Goal: Task Accomplishment & Management: Complete application form

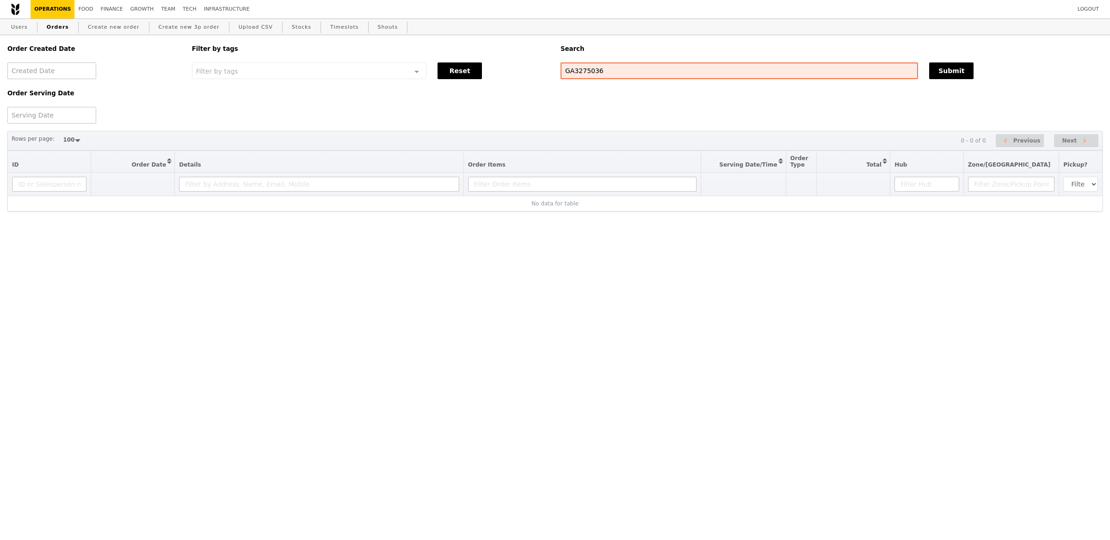
select select "100"
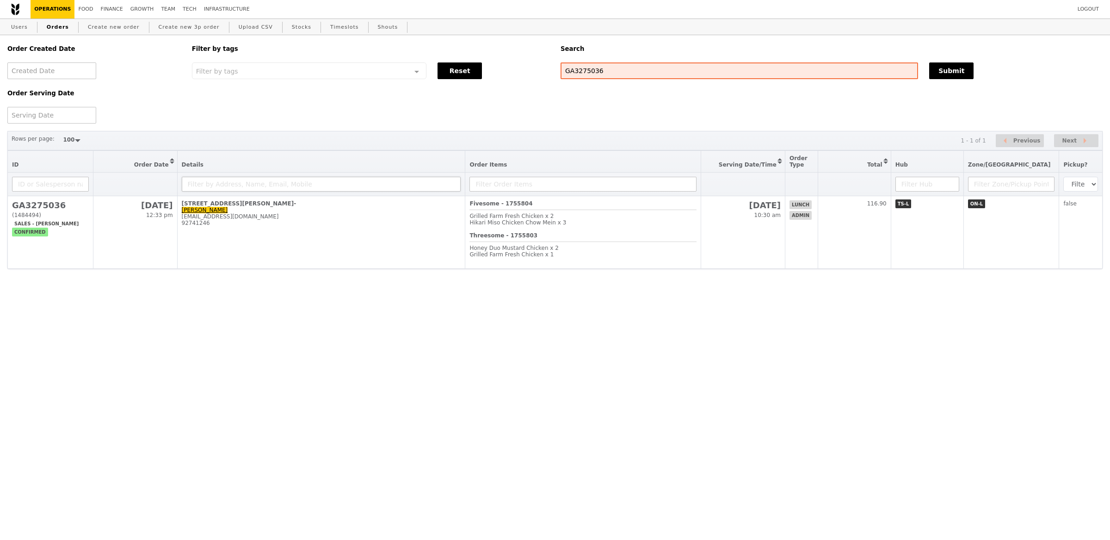
click at [422, 227] on td "[STREET_ADDRESS][PERSON_NAME][PERSON_NAME][EMAIL_ADDRESS][DOMAIN_NAME] 92741246" at bounding box center [321, 232] width 288 height 73
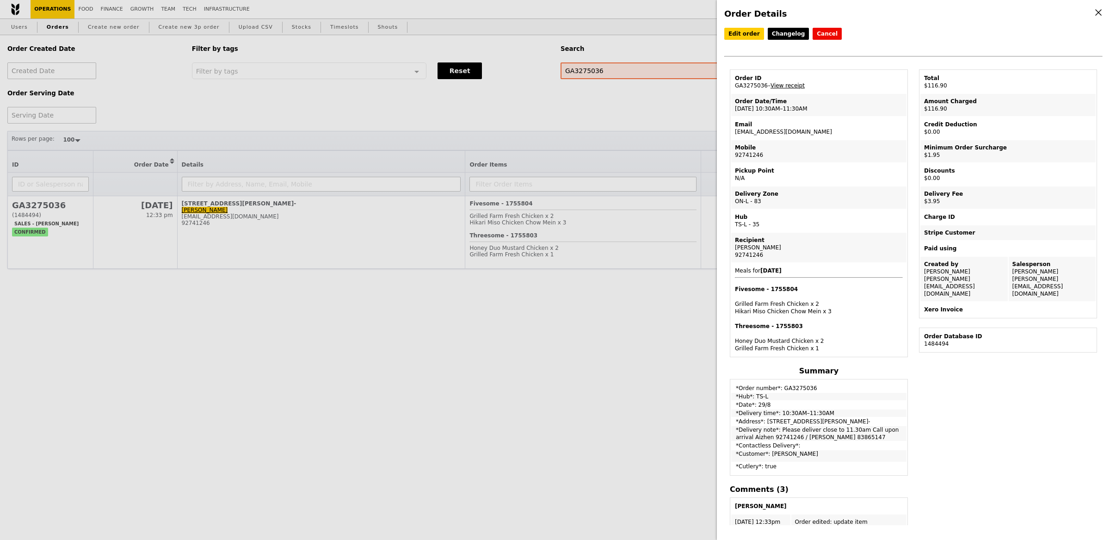
click at [780, 83] on link "View receipt" at bounding box center [788, 85] width 34 height 6
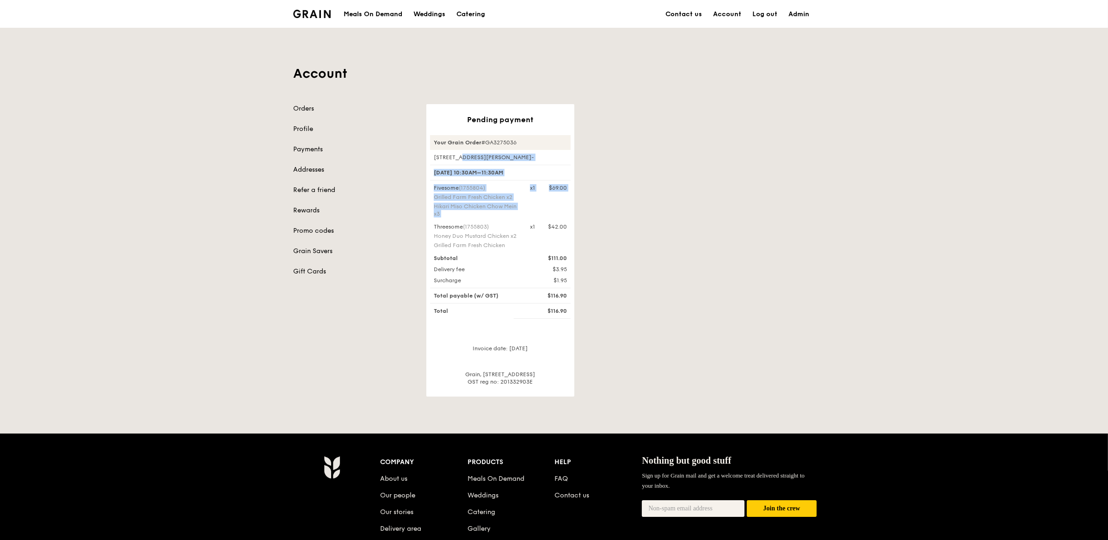
drag, startPoint x: 428, startPoint y: 154, endPoint x: 482, endPoint y: 223, distance: 87.8
click at [482, 223] on div "Pending payment Your Grain Order #GA3275036 30 Choon Guan Street, #01- 29 Aug, …" at bounding box center [500, 250] width 148 height 292
click at [821, 275] on div "Account Orders Profile Payments Addresses Refer a friend Rewards Promo codes Gr…" at bounding box center [554, 212] width 1108 height 369
click at [822, 274] on div "Account Orders Profile Payments Addresses Refer a friend Rewards Promo codes Gr…" at bounding box center [554, 212] width 1108 height 369
click at [461, 11] on div "Catering" at bounding box center [471, 14] width 29 height 28
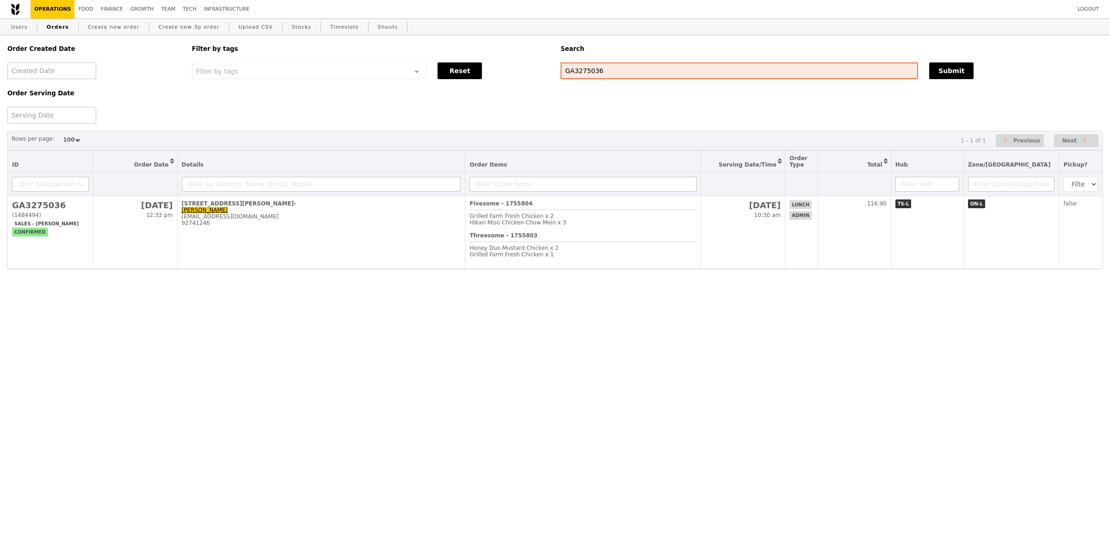
select select "100"
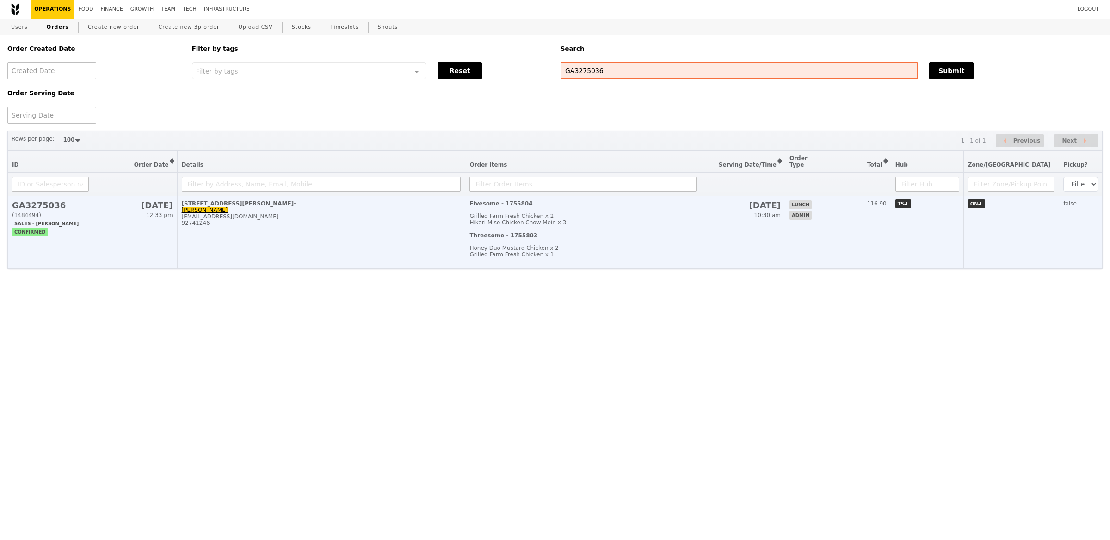
click at [229, 235] on td "[STREET_ADDRESS][PERSON_NAME][PERSON_NAME][EMAIL_ADDRESS][DOMAIN_NAME] 92741246" at bounding box center [321, 232] width 288 height 73
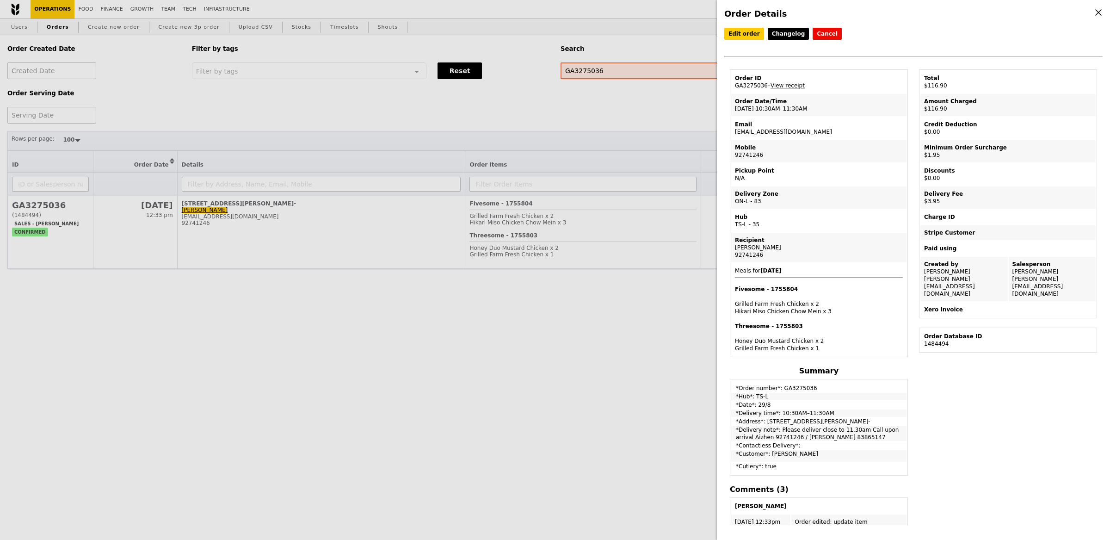
click at [152, 24] on div "Order Details Edit order Changelog Cancel Order ID GA3275036 – View receipt Ord…" at bounding box center [555, 270] width 1110 height 540
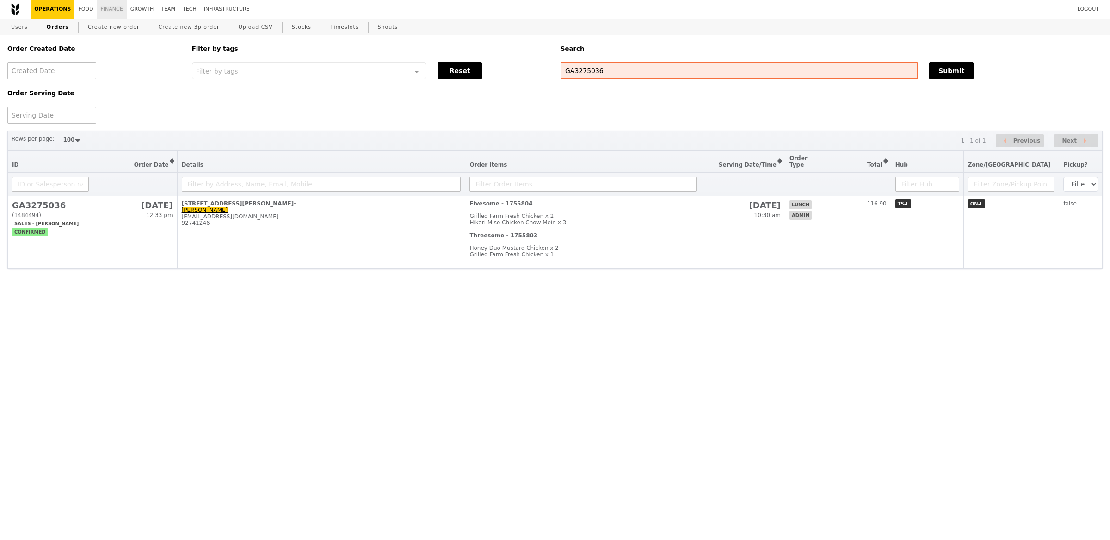
click at [107, 11] on link "Finance" at bounding box center [112, 9] width 30 height 19
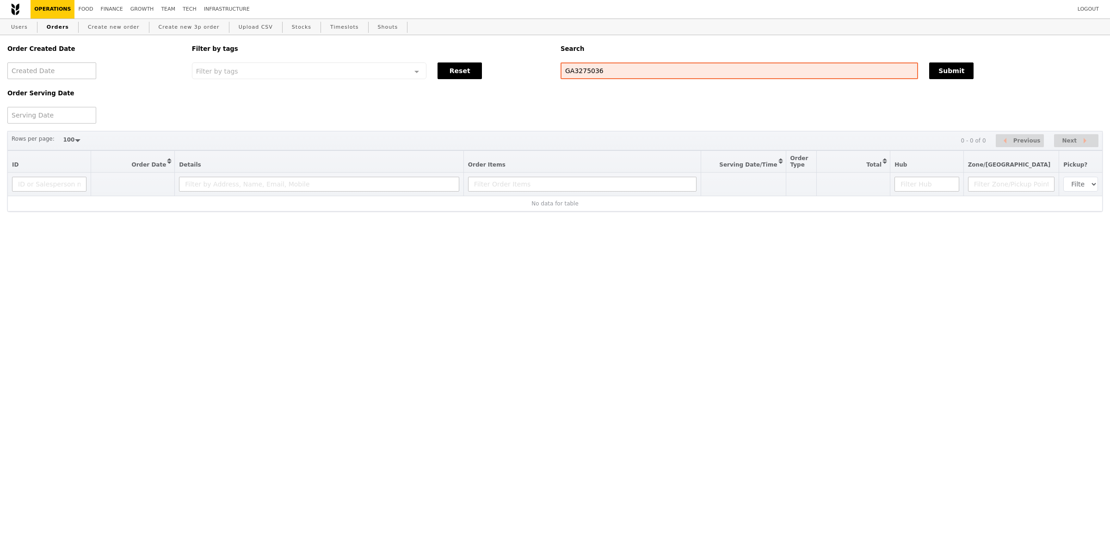
select select "100"
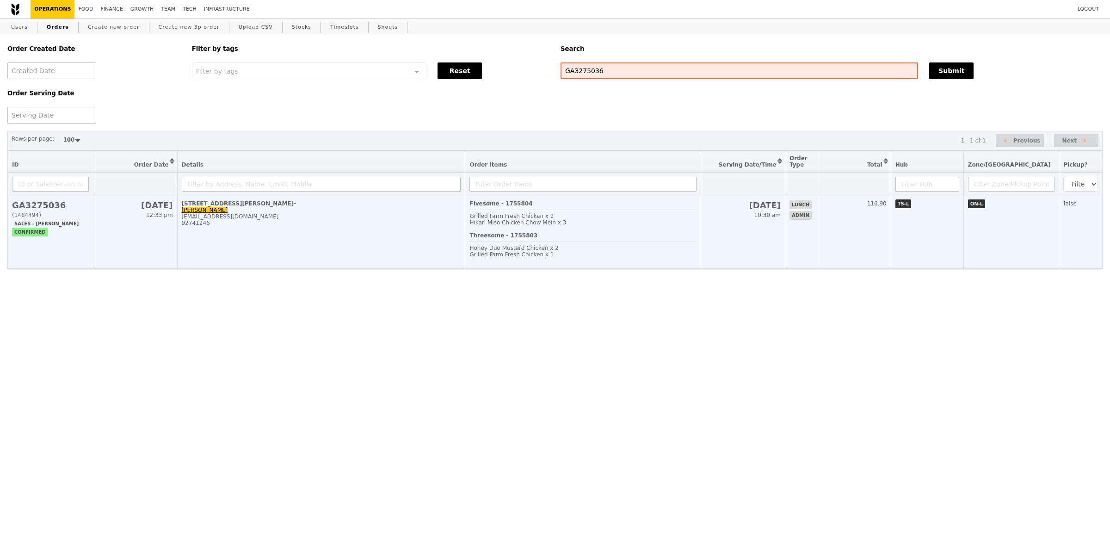
click at [663, 232] on div "Threesome - 1755803 Honey Duo Mustard Chicken x 2 Grilled Farm Fresh Chicken x 1" at bounding box center [582, 248] width 227 height 32
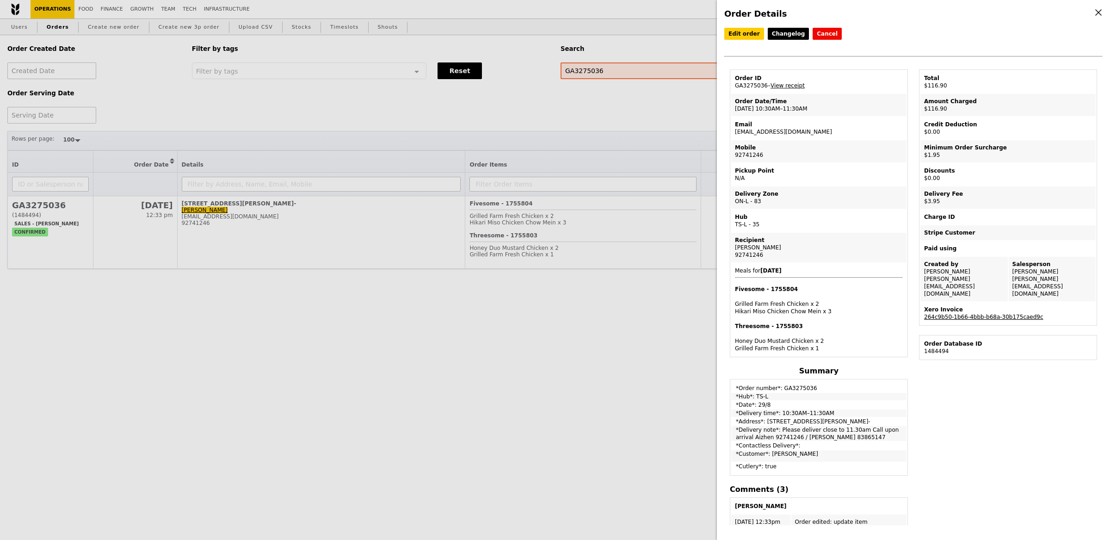
click at [970, 314] on link "264c9b50-1b66-4bbb-b68a-30b175caed9c" at bounding box center [983, 317] width 119 height 6
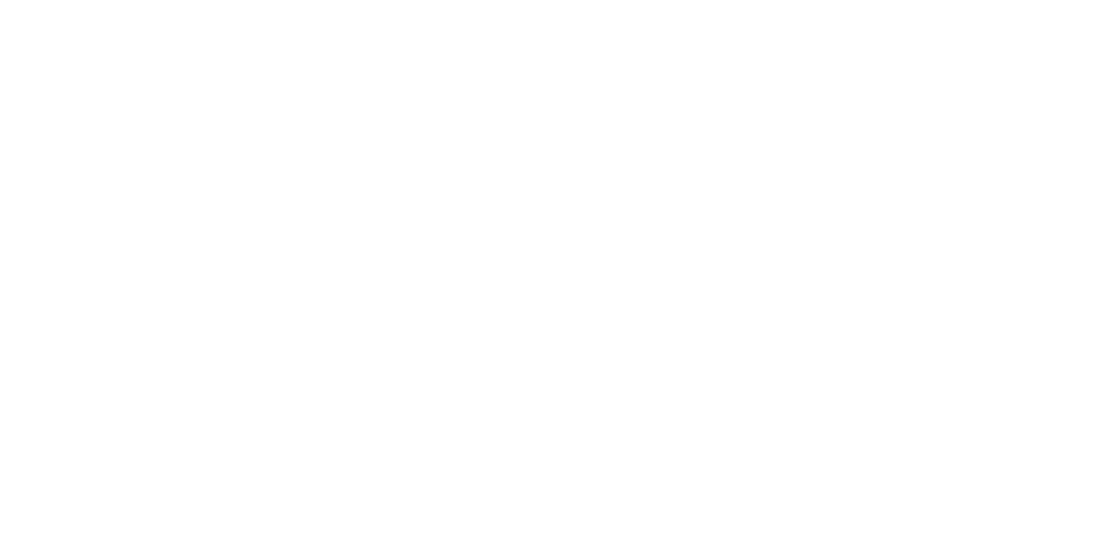
select select "100"
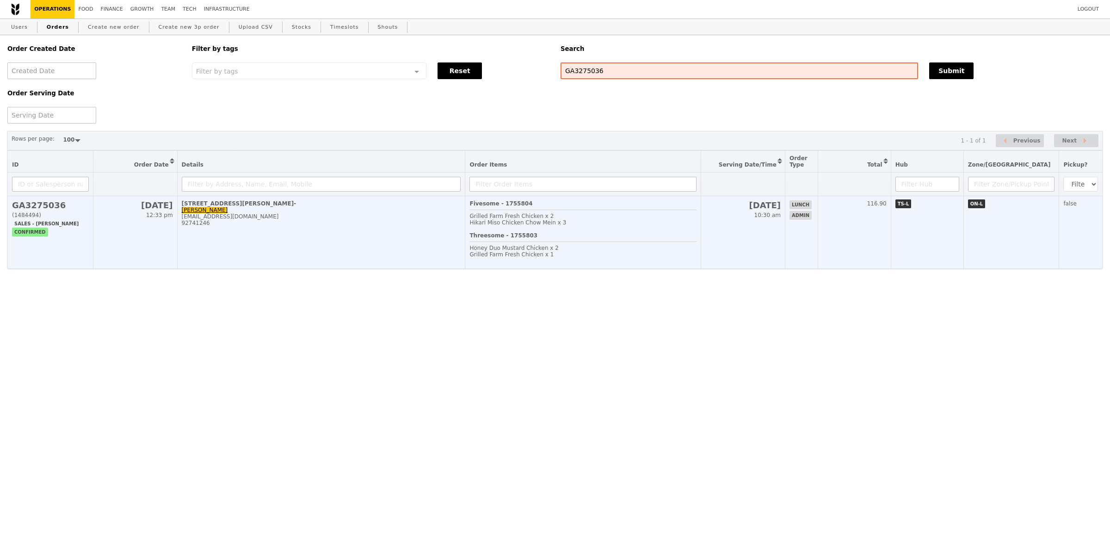
click at [607, 236] on div "Threesome - 1755803 Honey Duo Mustard Chicken x 2 Grilled Farm Fresh Chicken x 1" at bounding box center [582, 248] width 227 height 32
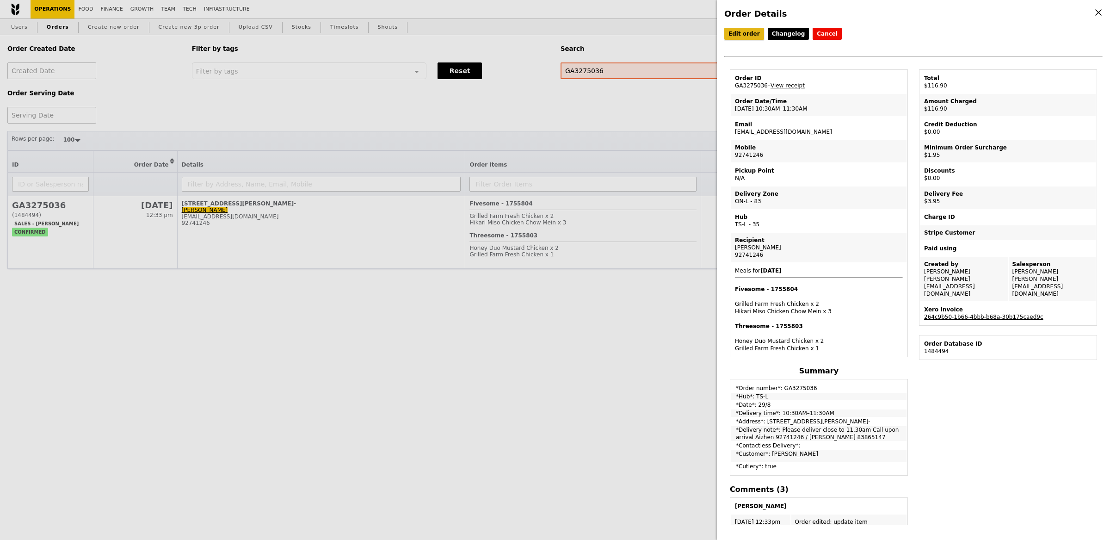
click at [740, 36] on link "Edit order" at bounding box center [744, 34] width 40 height 12
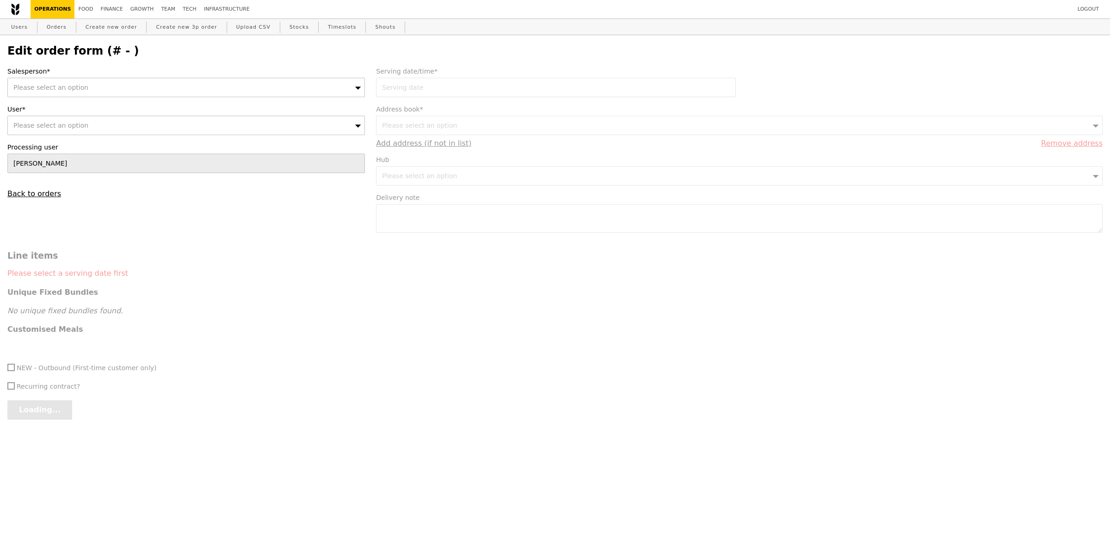
type input "29 Aug 2025"
type textarea "Please deliver close to 11.30am Call upon arrival Aizhen 92741246 / Yuan Fon 83…"
click at [552, 91] on form "Salesperson* Please select an option User* Please select an option Processing u…" at bounding box center [555, 247] width 1106 height 360
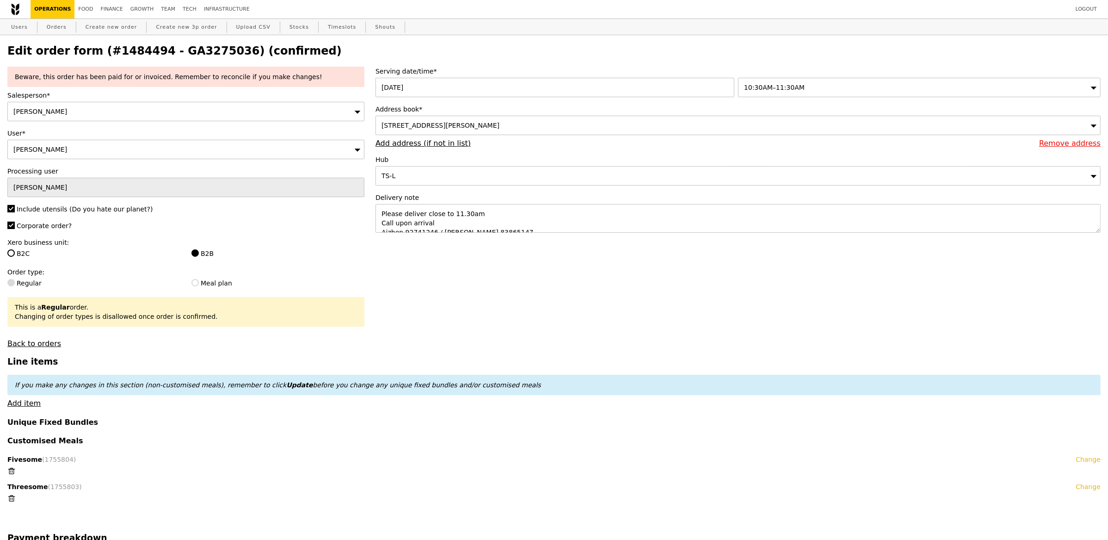
click at [759, 87] on span "10:30AM–11:30AM" at bounding box center [774, 87] width 61 height 7
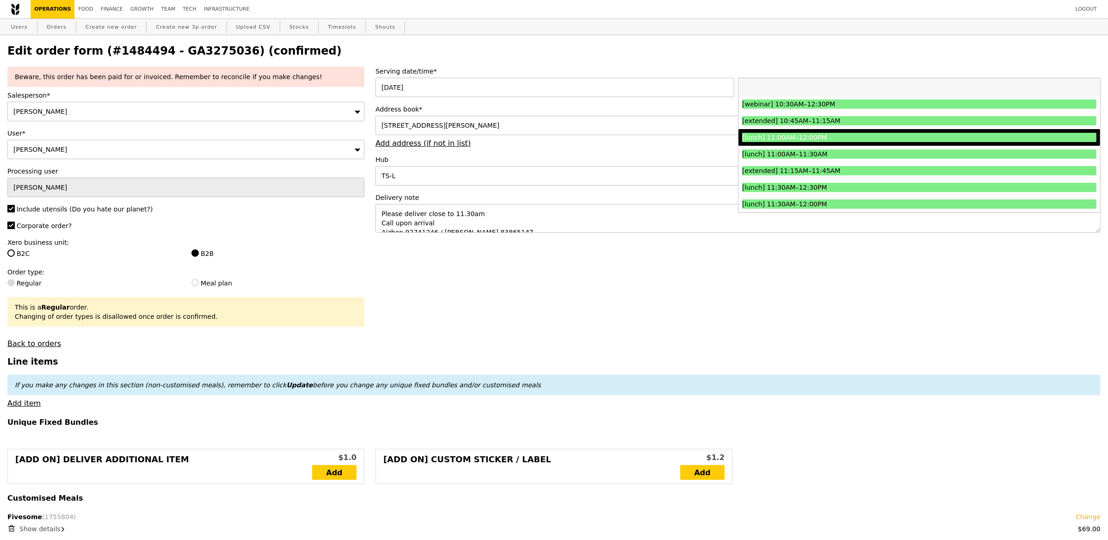
scroll to position [270, 0]
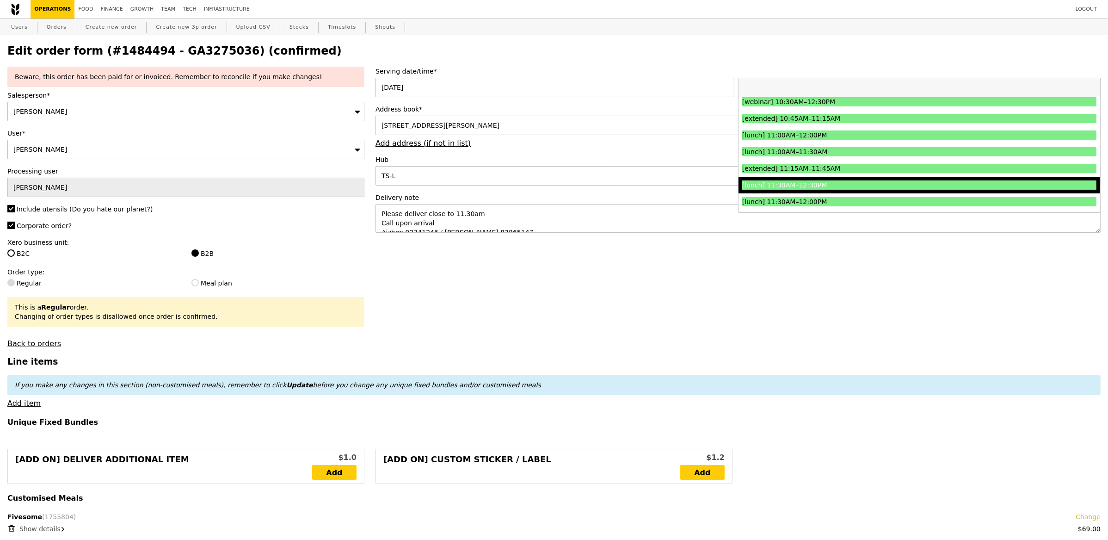
click at [844, 185] on div "[lunch] 11:30AM–12:30PM" at bounding box center [875, 184] width 266 height 9
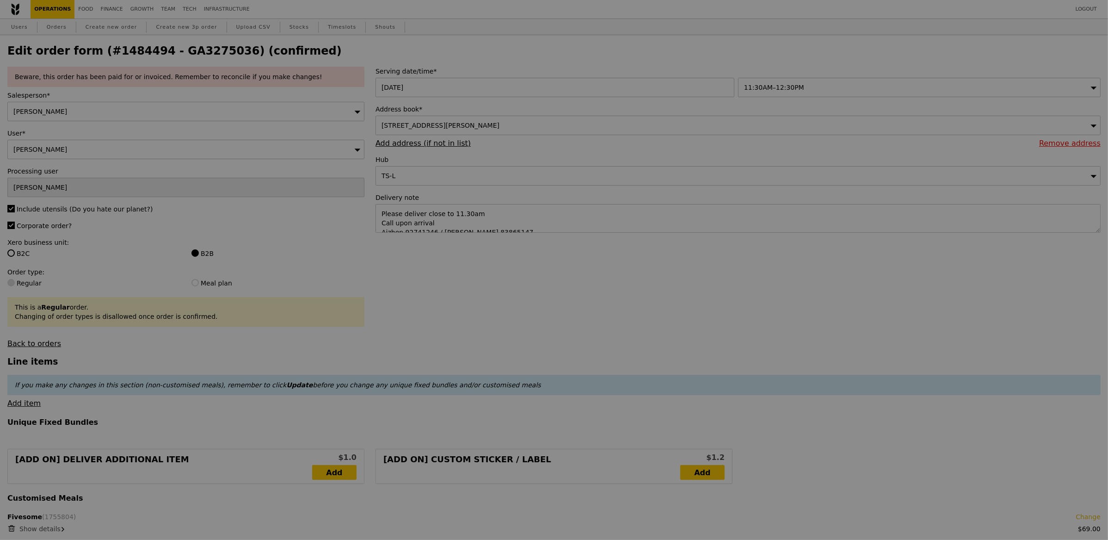
type input "Update"
type input "0.00"
type input "13.12"
type input "14.30"
type input "16.25"
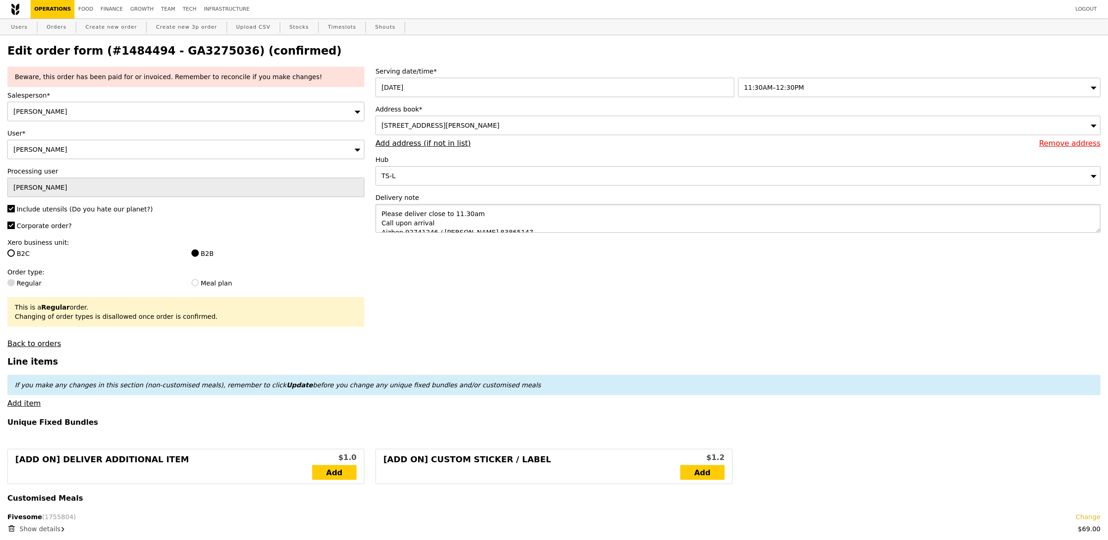
drag, startPoint x: 493, startPoint y: 213, endPoint x: 451, endPoint y: 214, distance: 42.1
click at [451, 214] on textarea "Please deliver close to 11.30am Call upon arrival Aizhen 92741246 / Yuan Fon 83…" at bounding box center [738, 218] width 725 height 29
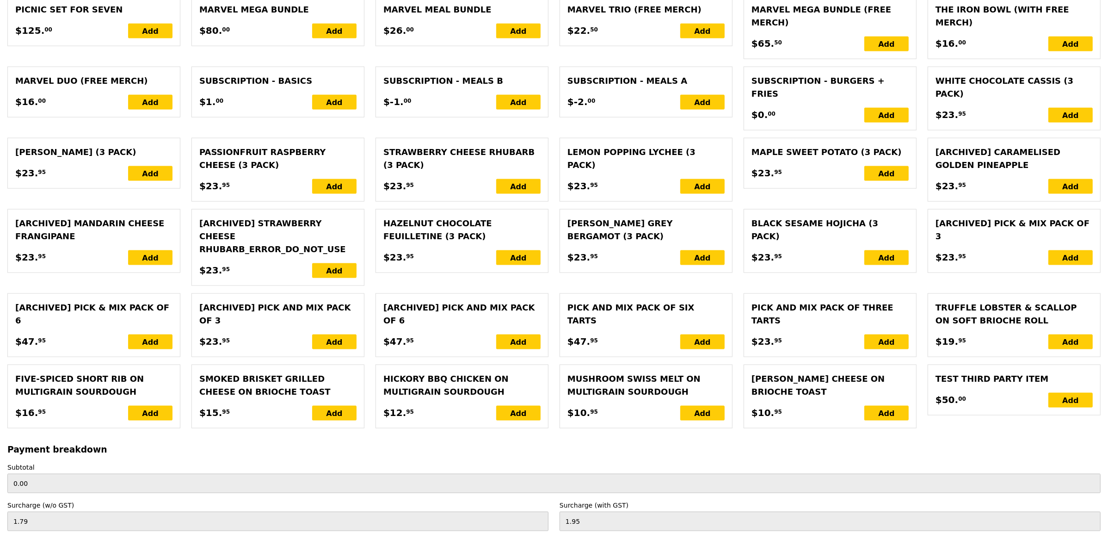
scroll to position [1837, 0]
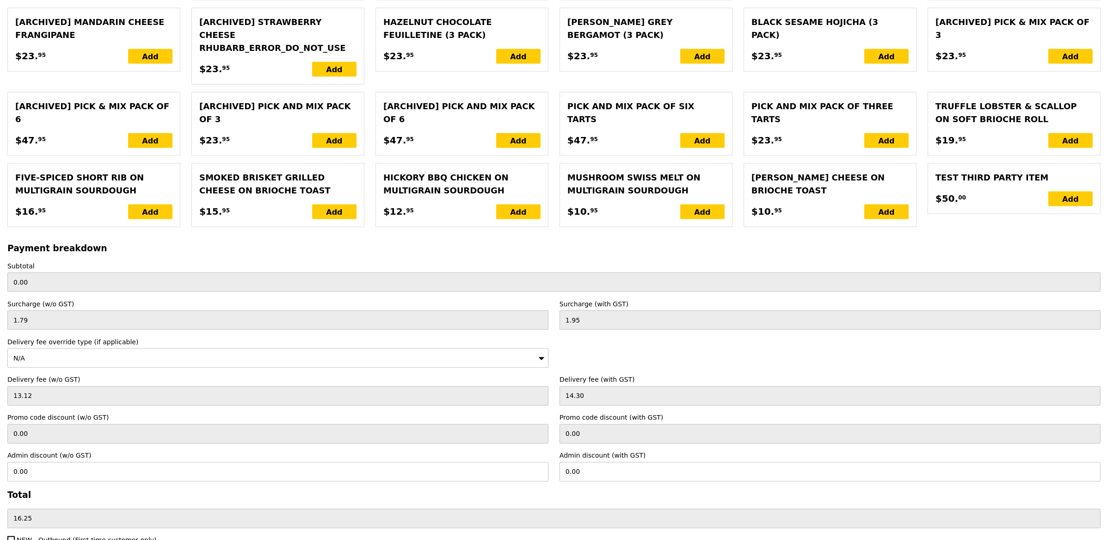
type textarea "Please deliver close to 11.45am Call upon arrival Aizhen 92741246 / Yuan Fon 83…"
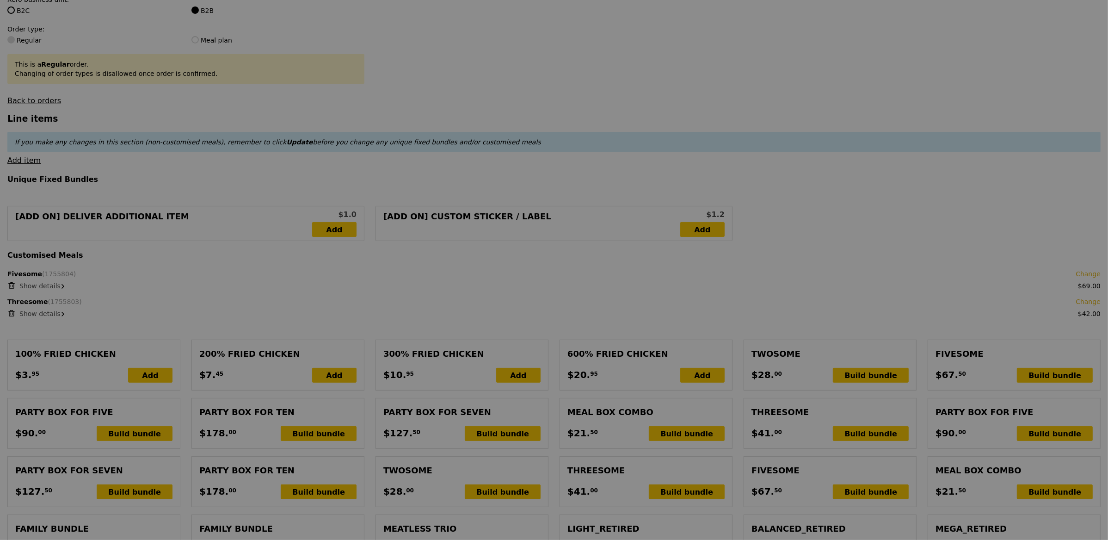
scroll to position [0, 0]
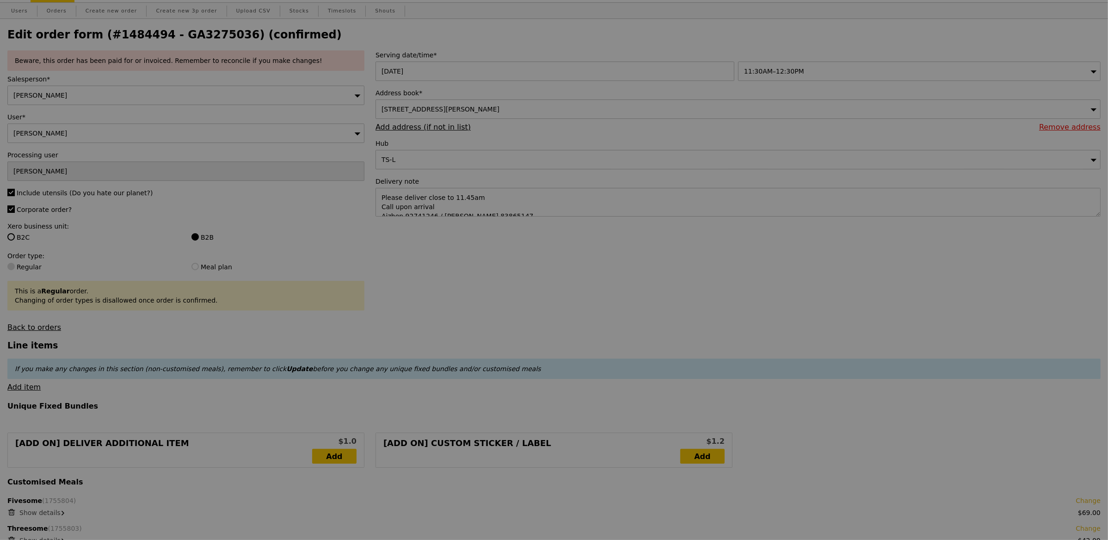
type input "Update"
type input "111.00"
type input "3.62"
type input "3.95"
type input "116.90"
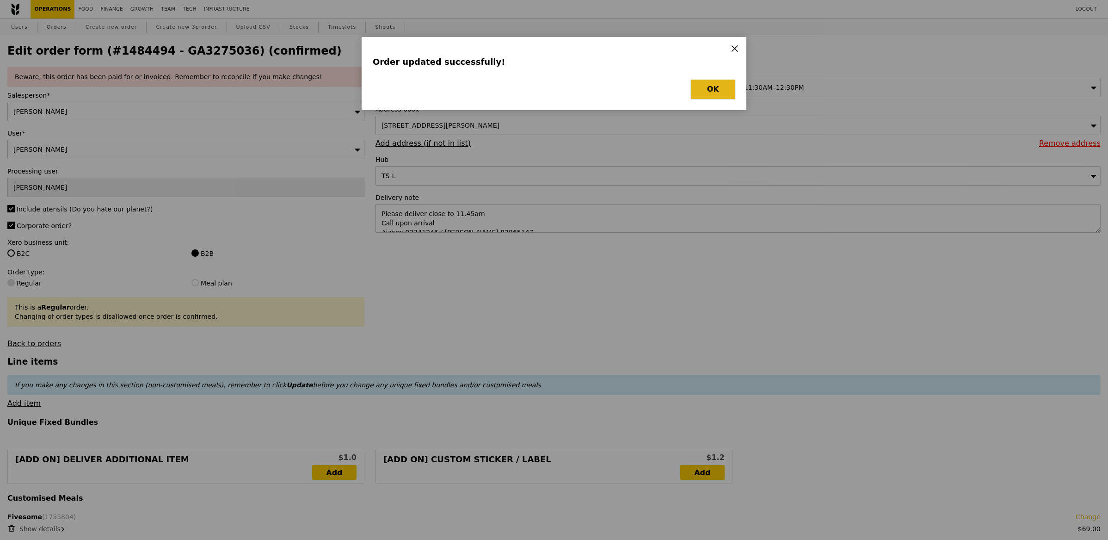
click at [714, 94] on button "OK" at bounding box center [713, 89] width 44 height 19
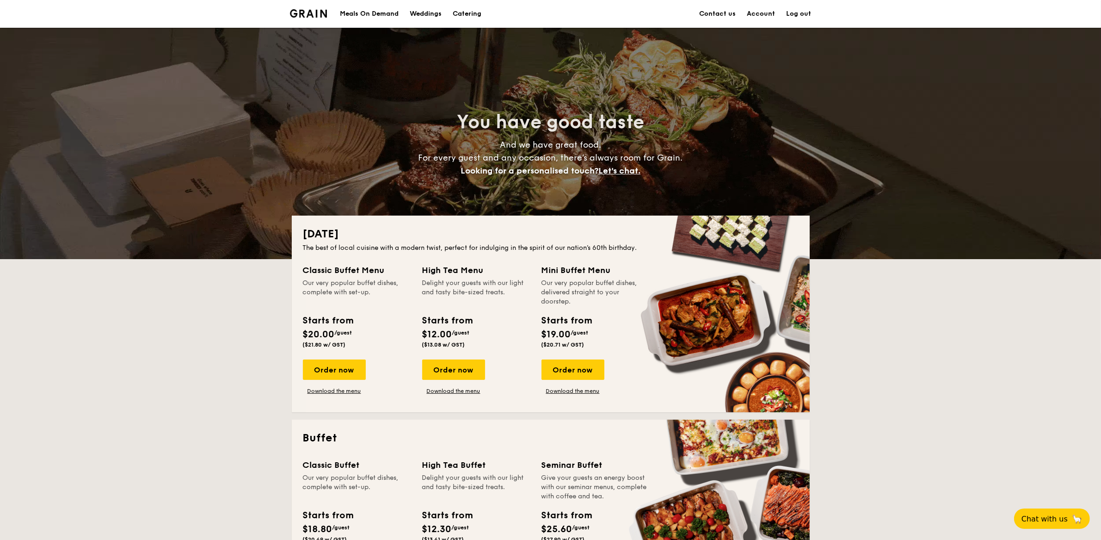
click at [769, 12] on link "Account" at bounding box center [761, 14] width 28 height 28
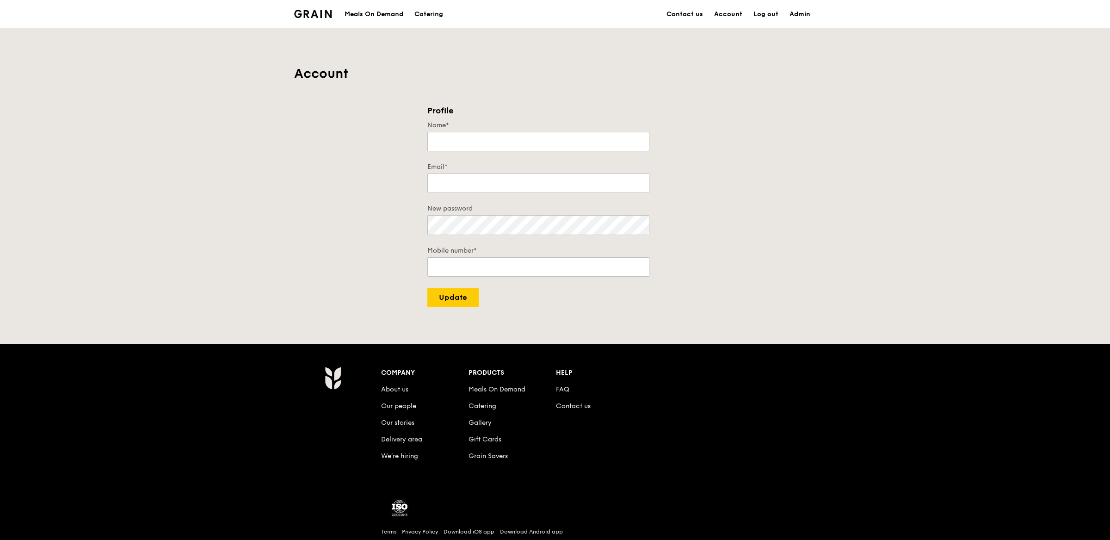
type input "[PERSON_NAME]"
type input "[PERSON_NAME][EMAIL_ADDRESS][DOMAIN_NAME]"
type input "93804560"
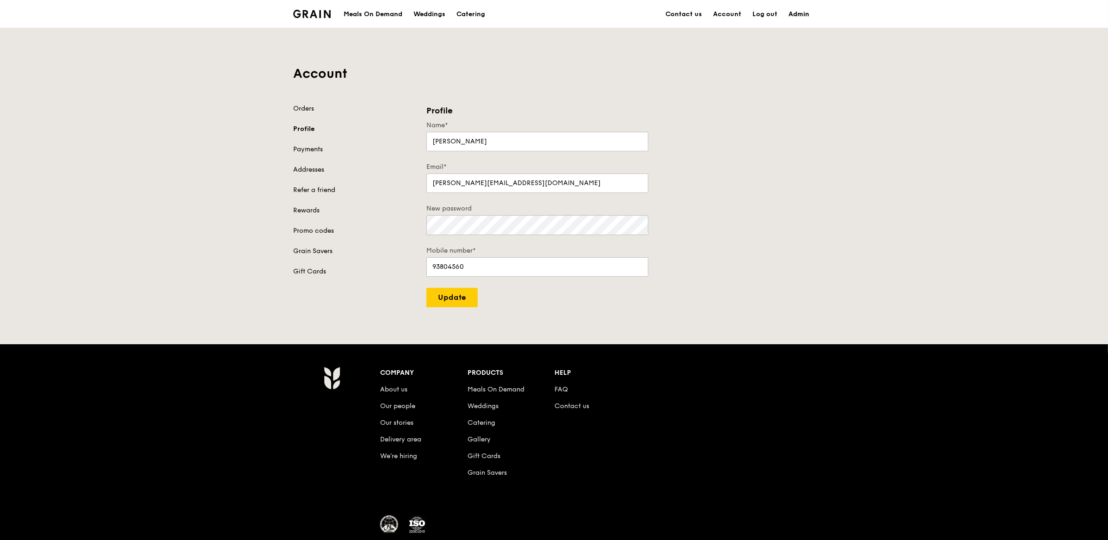
click at [791, 14] on link "Admin" at bounding box center [799, 14] width 32 height 28
select select "100"
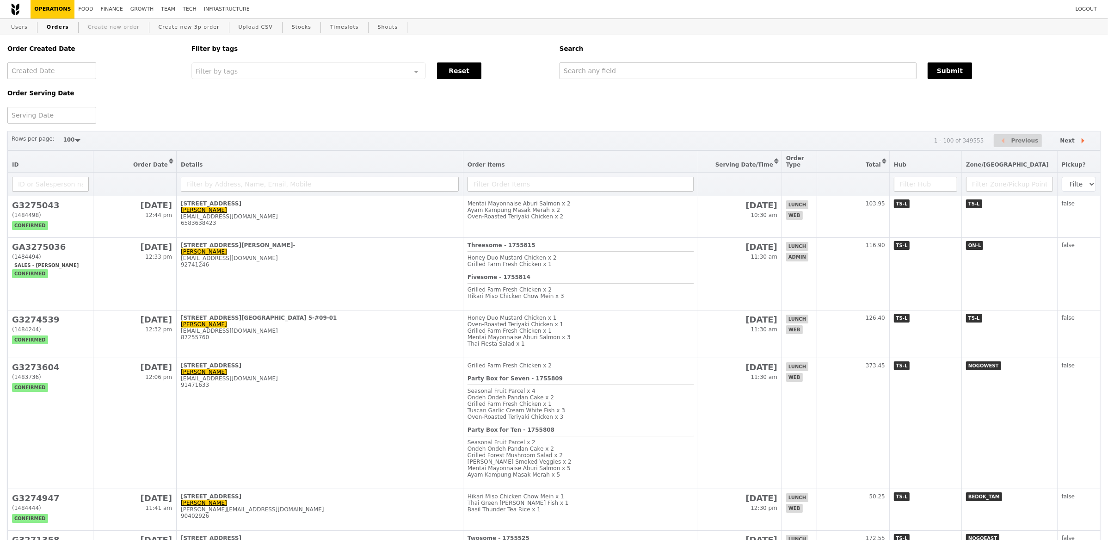
click at [97, 30] on link "Create new order" at bounding box center [113, 27] width 59 height 17
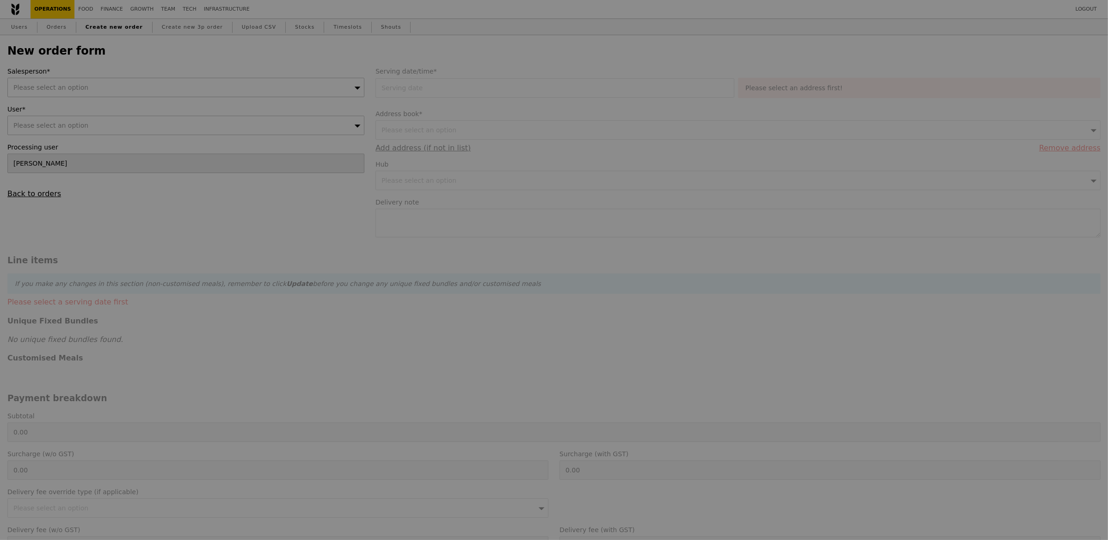
type input "Confirm"
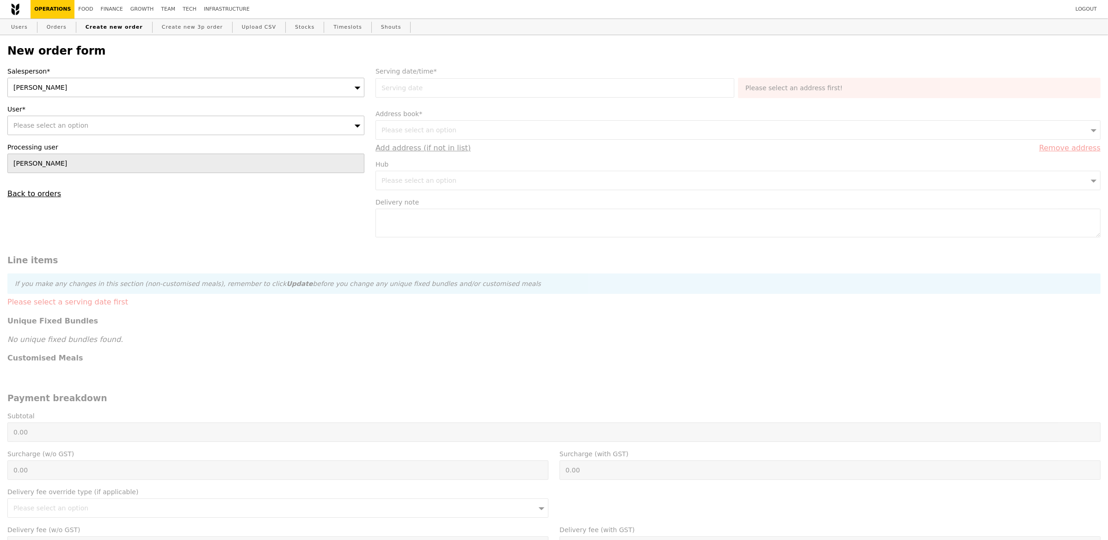
click at [74, 86] on div "[PERSON_NAME]" at bounding box center [185, 87] width 357 height 19
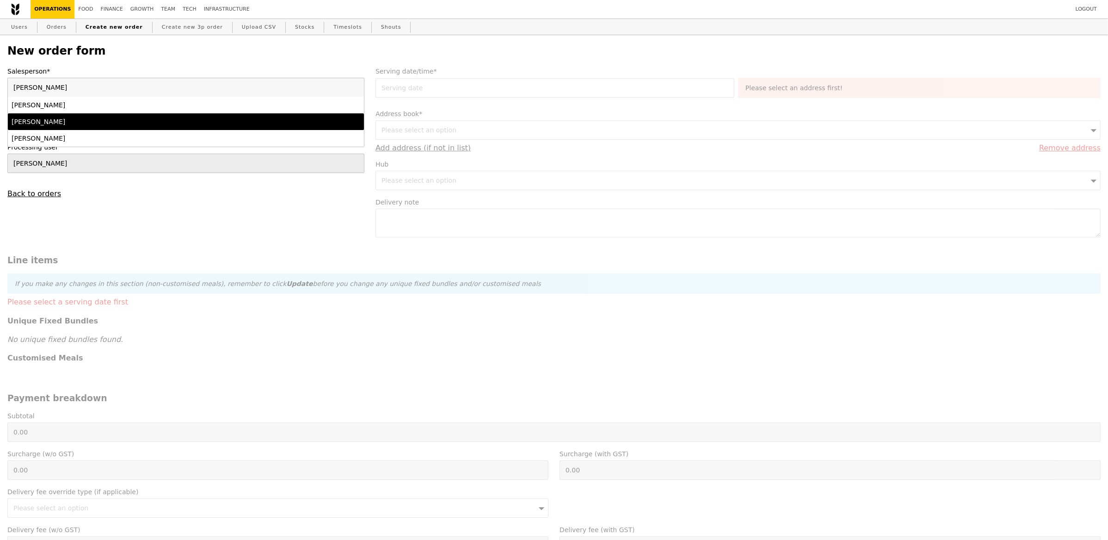
type input "sam"
click at [42, 117] on div "Samantha" at bounding box center [142, 121] width 261 height 9
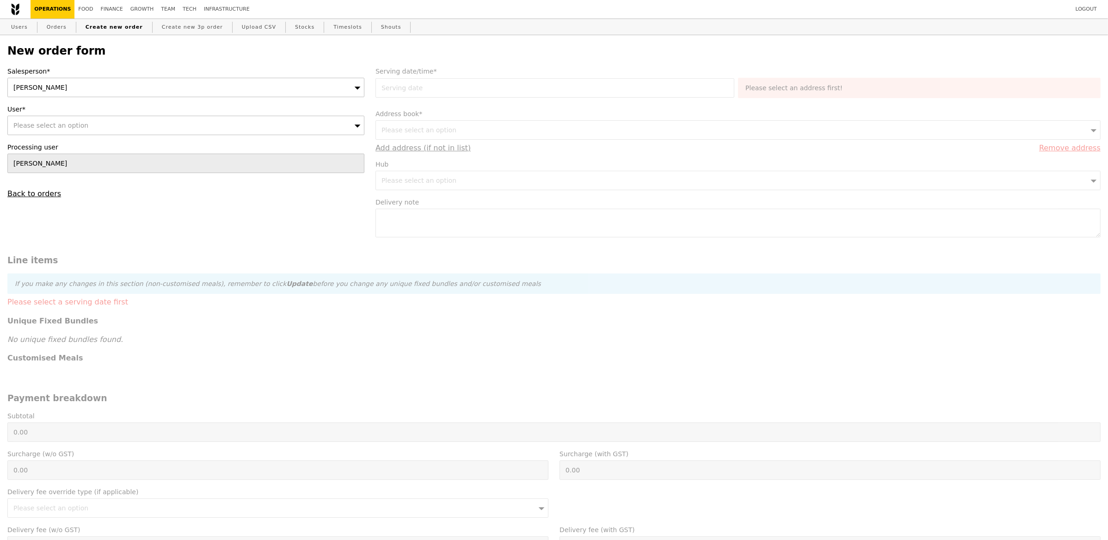
click at [77, 124] on span "Please select an option" at bounding box center [50, 125] width 75 height 7
type input "rachel.lam@abbvie.com"
click at [77, 124] on input "rachel.lam@abbvie.com" at bounding box center [186, 125] width 356 height 19
type input "Confirm"
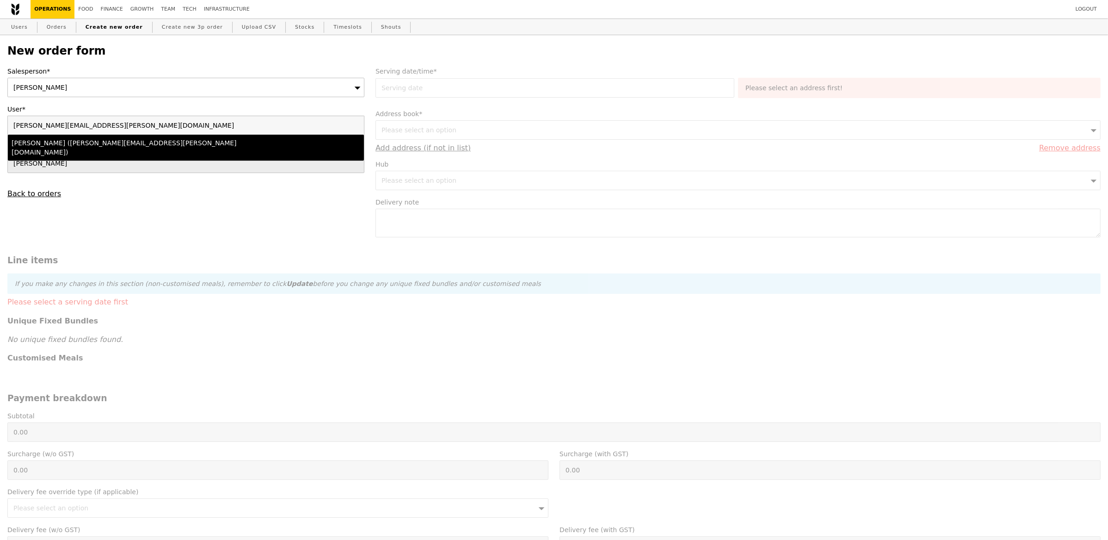
type input "rachel.lam@abbvie.com"
click at [46, 138] on li "Rachel (rachel.lam@abbvie.com)" at bounding box center [186, 148] width 356 height 26
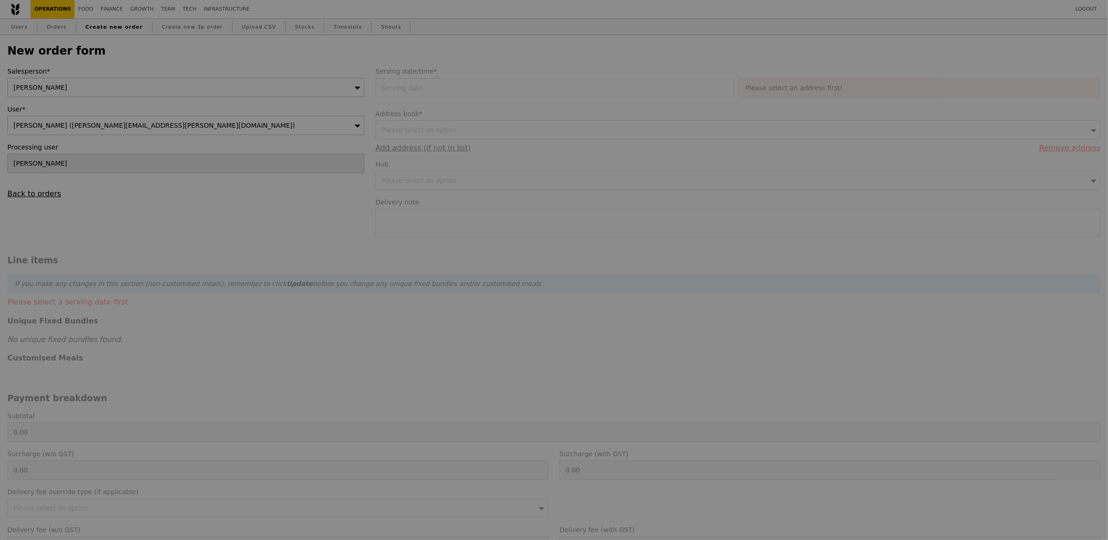
type input "Loading..."
type input "12.25"
type input "13.35"
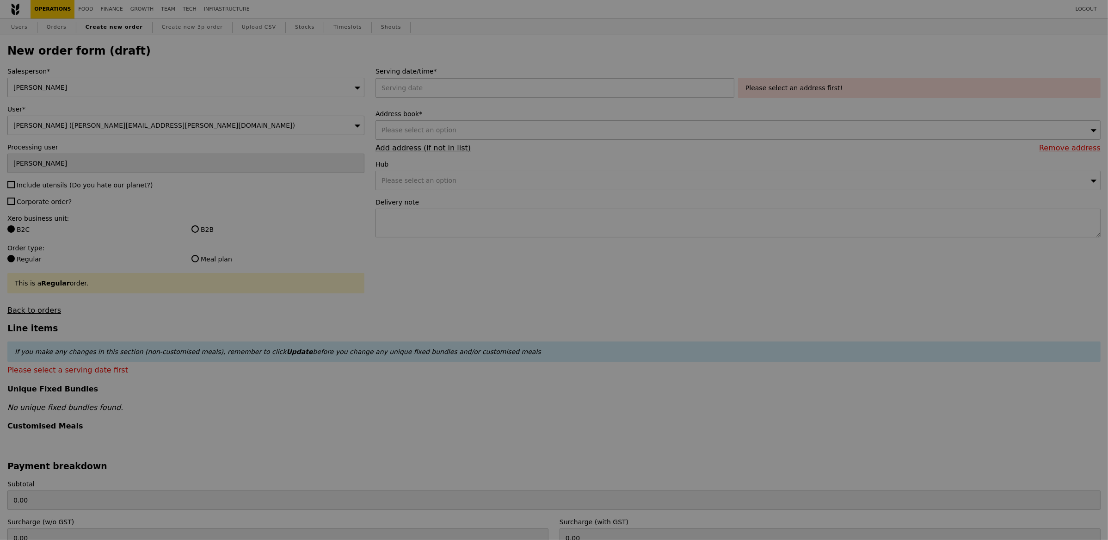
click at [492, 82] on div at bounding box center [554, 270] width 1108 height 540
click at [474, 92] on div at bounding box center [554, 270] width 1108 height 540
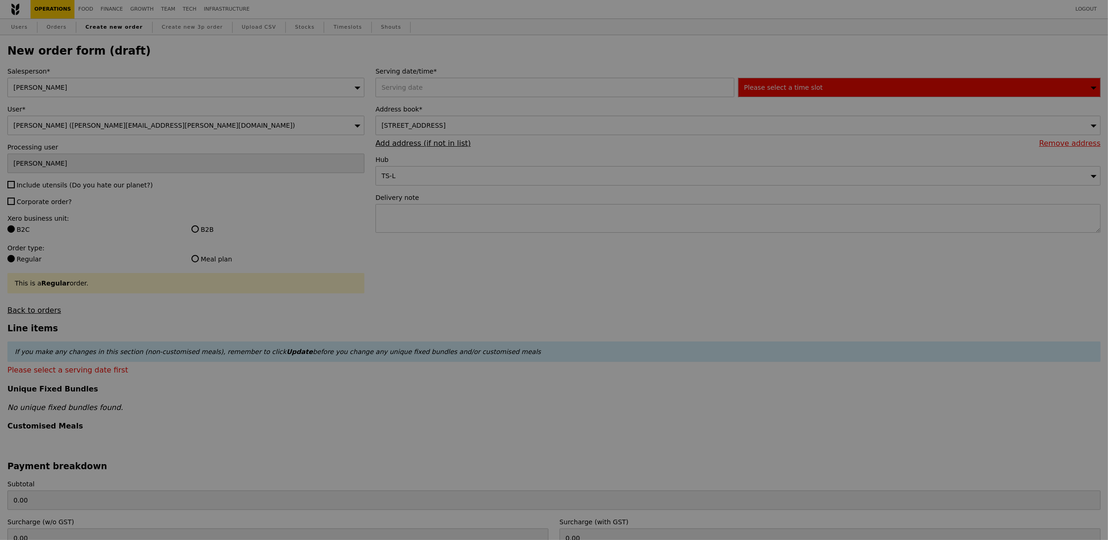
type input "Confirm"
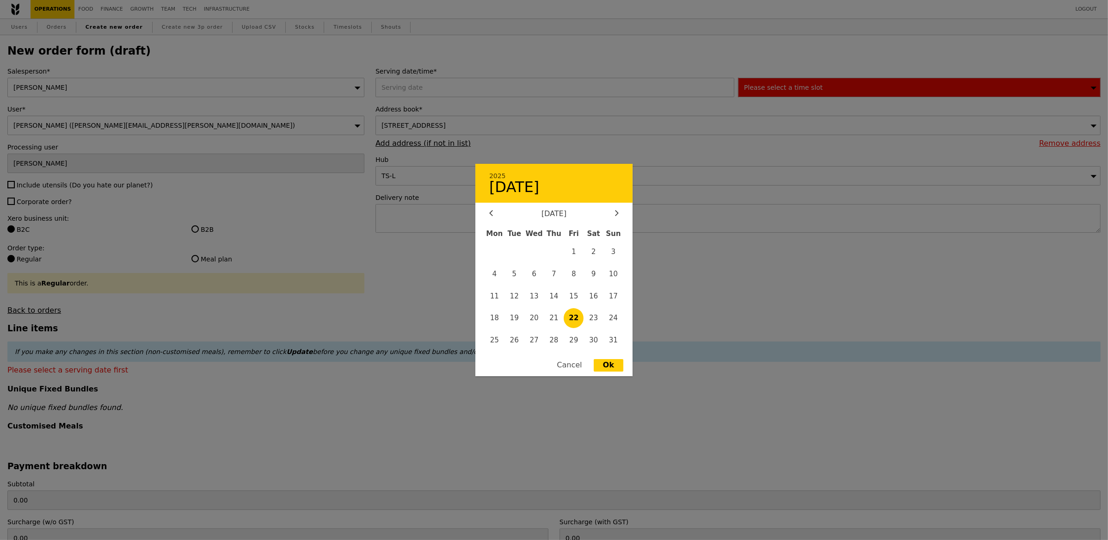
click at [474, 92] on div "2025 August 22 August 2025 Mon Tue Wed Thu Fri Sat Sun 1 2 3 4 5 6 7 8 9 10 11 …" at bounding box center [557, 87] width 363 height 19
click at [494, 338] on span "25" at bounding box center [495, 340] width 20 height 20
type input "25 Aug 2025"
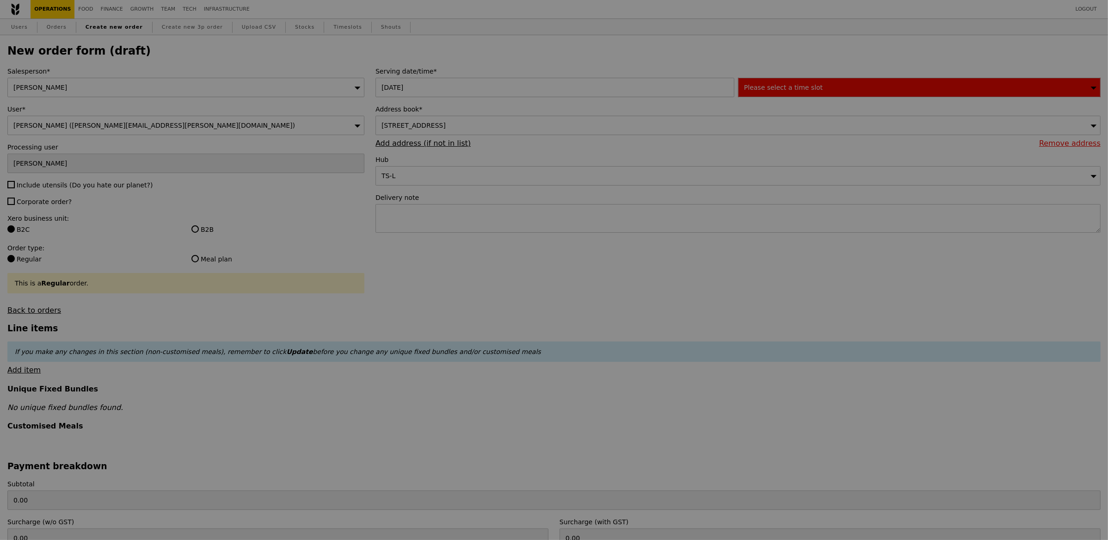
click at [740, 284] on div at bounding box center [554, 270] width 1108 height 540
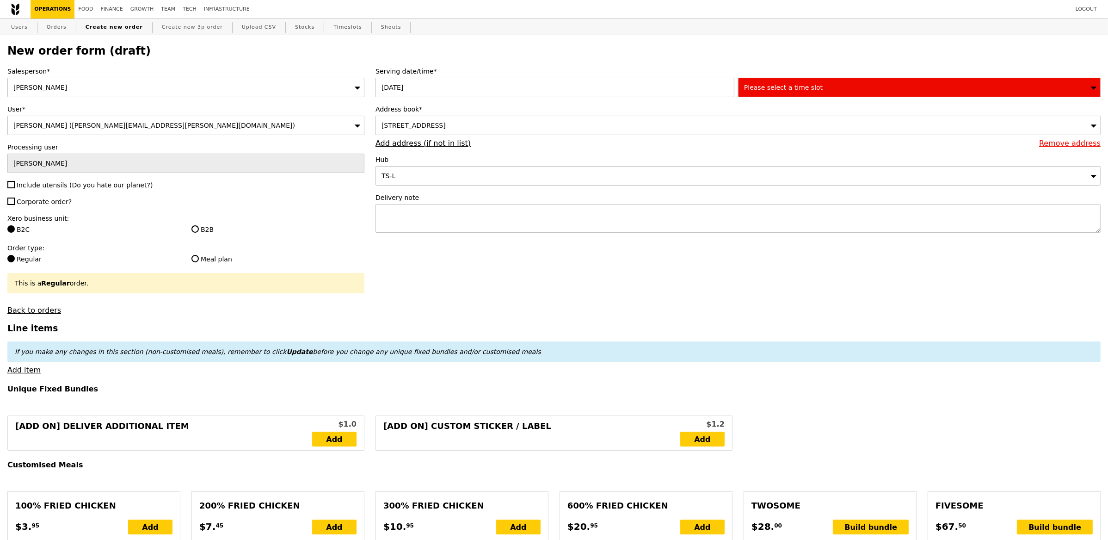
click at [529, 129] on div "310A Punggol Walk, #02-532, Singapore 821310" at bounding box center [738, 125] width 725 height 19
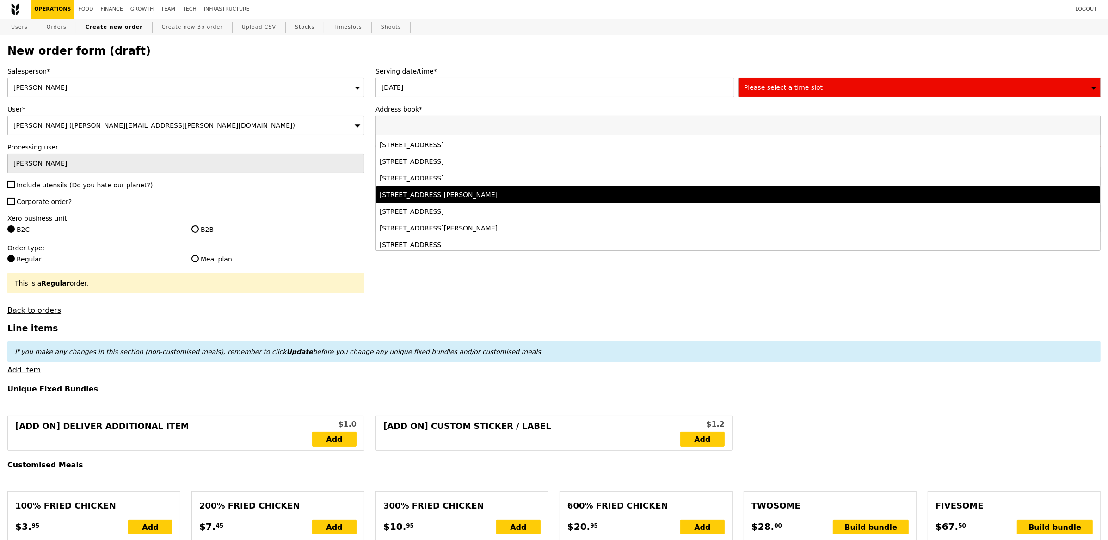
scroll to position [34, 0]
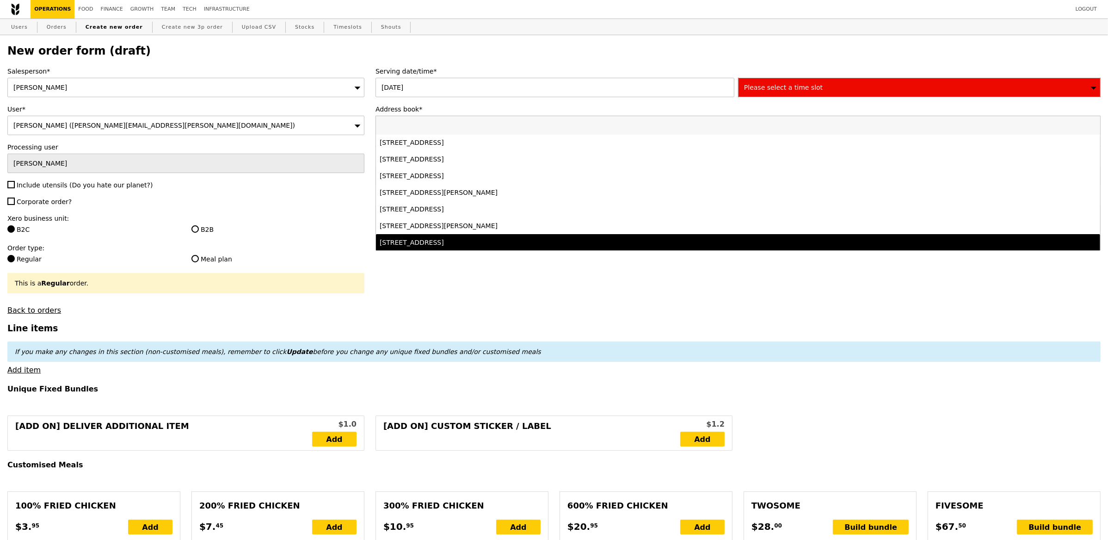
click at [483, 239] on div "9 N Buona Vista Dr, #19-null, Singapore 138588" at bounding box center [649, 242] width 538 height 9
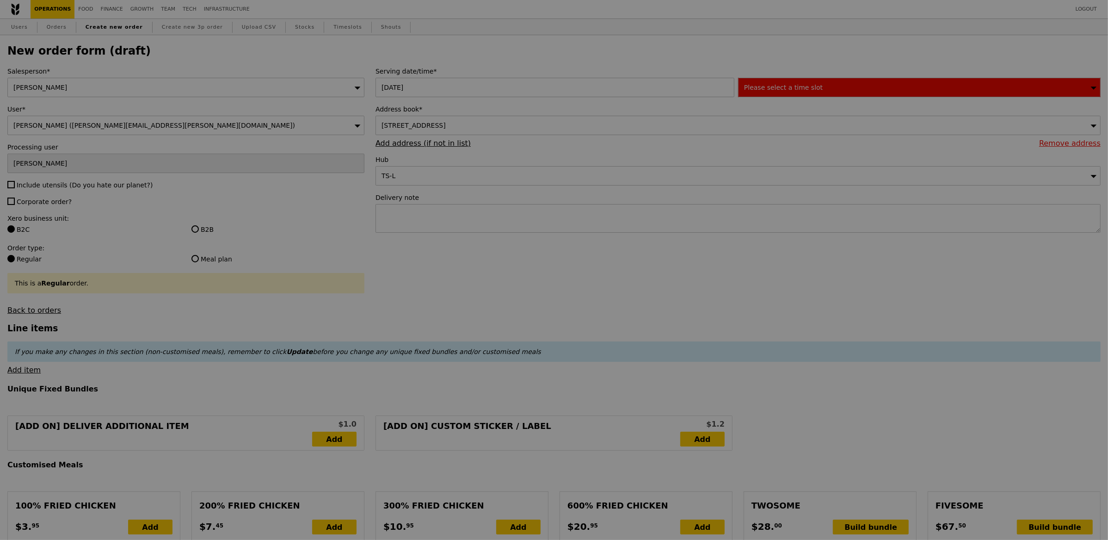
type input "Confirm"
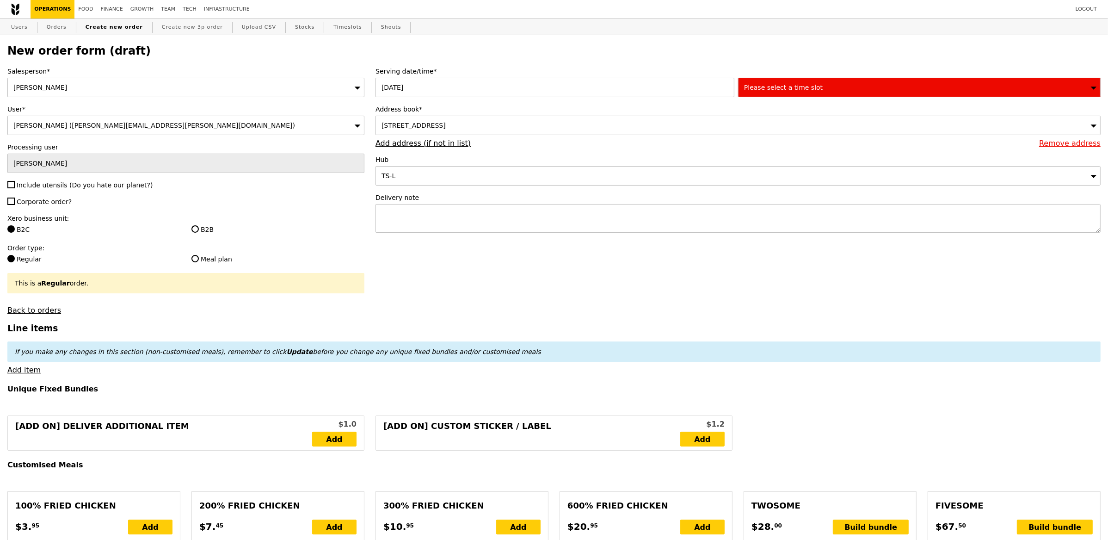
click at [575, 216] on textarea at bounding box center [738, 218] width 725 height 29
paste textarea "9 North Buona Vista Drive #19-01 The Metropolis Tower One Singapore 138588"
type textarea "9 North Buona Vista Drive #19-01 The Metropolis Tower One Singapore 138588"
type input "Confirm"
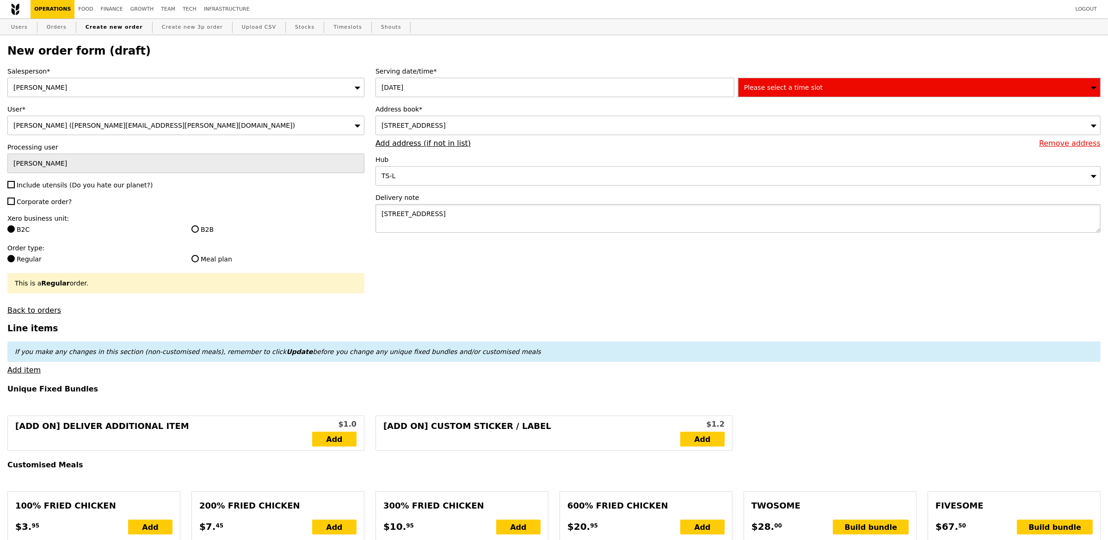
click at [449, 226] on textarea "9 North Buona Vista Drive #19-01 The Metropolis Tower One Singapore 138588" at bounding box center [738, 218] width 725 height 29
paste textarea "Rachel 82685632"
type textarea "9 North Buona Vista Drive #19-01 The Metropolis Tower One Singapore 138588 Rach…"
type input "Confirm"
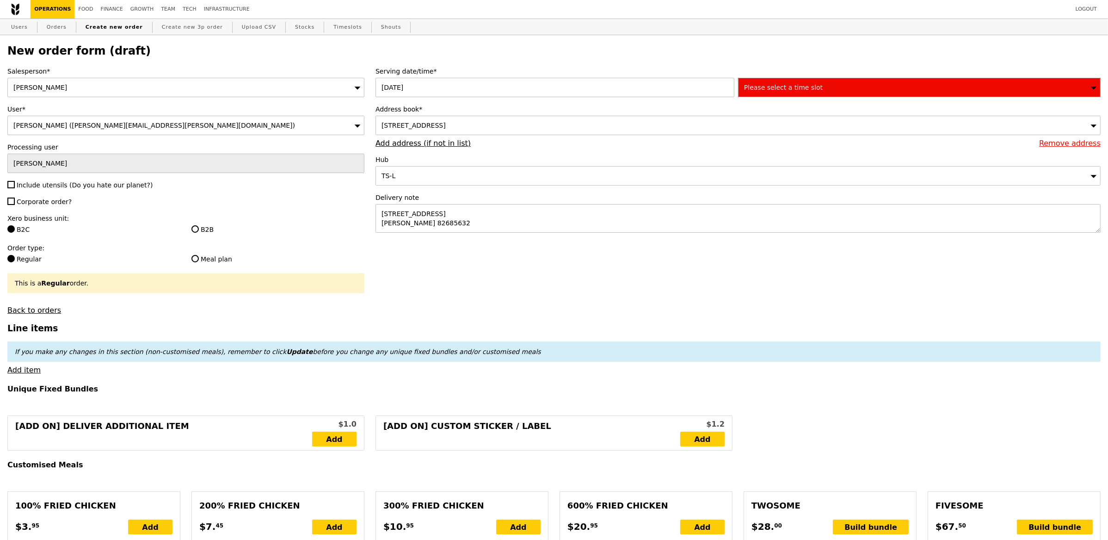
click at [44, 182] on span "Include utensils (Do you hate our planet?)" at bounding box center [85, 184] width 136 height 7
click at [15, 182] on input "Include utensils (Do you hate our planet?)" at bounding box center [10, 184] width 7 height 7
checkbox input "true"
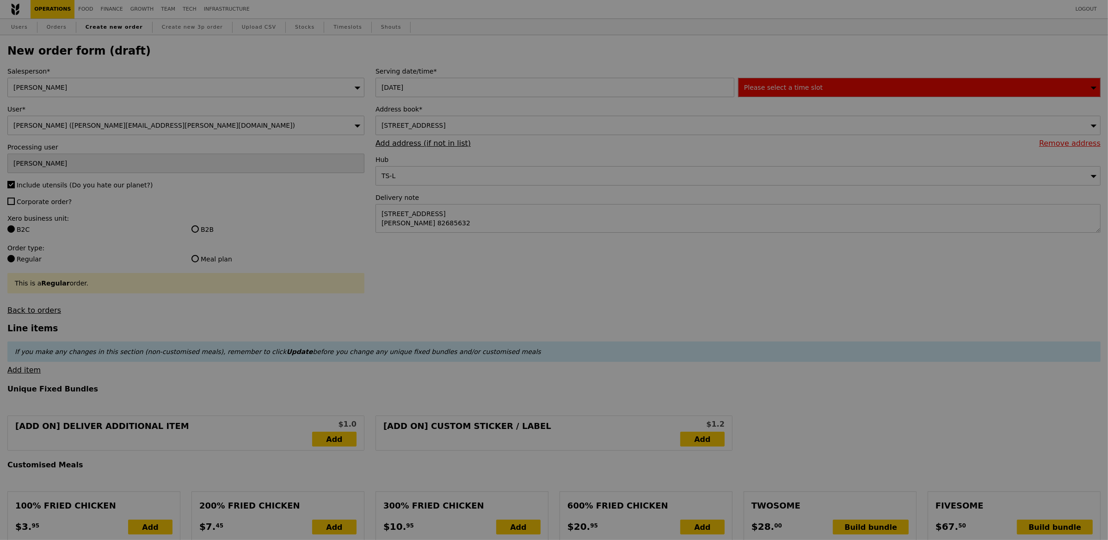
type input "Confirm"
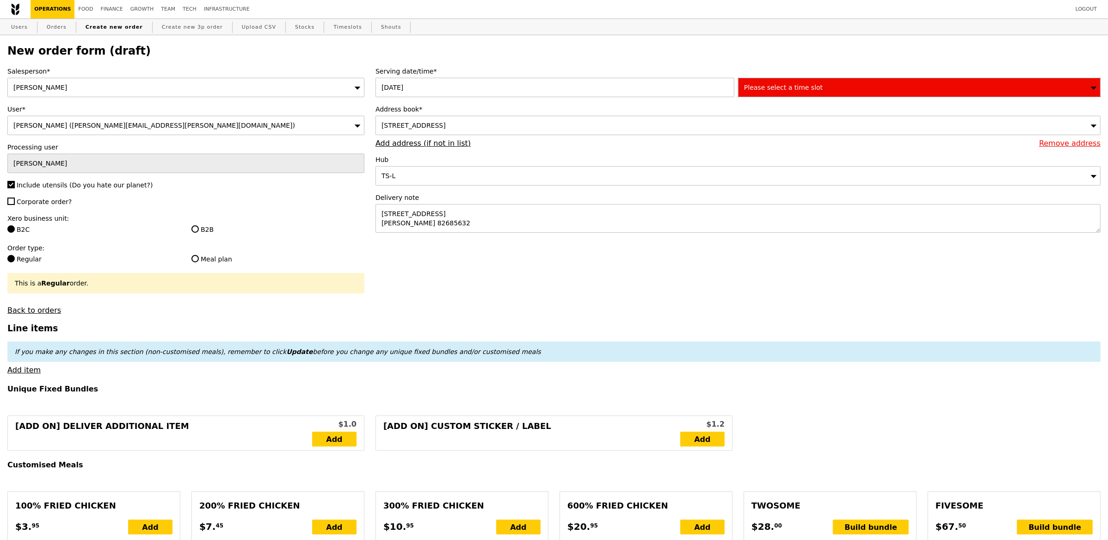
click at [30, 205] on span "Corporate order?" at bounding box center [44, 201] width 55 height 7
click at [15, 205] on input "Corporate order?" at bounding box center [10, 201] width 7 height 7
checkbox input "true"
click at [200, 234] on label "B2B" at bounding box center [277, 229] width 173 height 9
click at [199, 233] on input "B2B" at bounding box center [194, 228] width 7 height 7
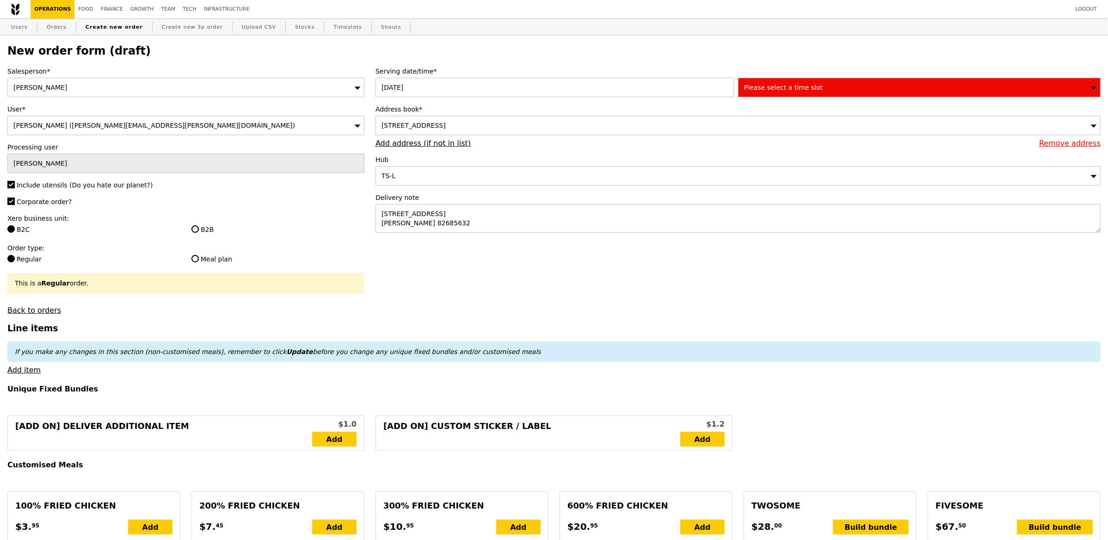
radio input "true"
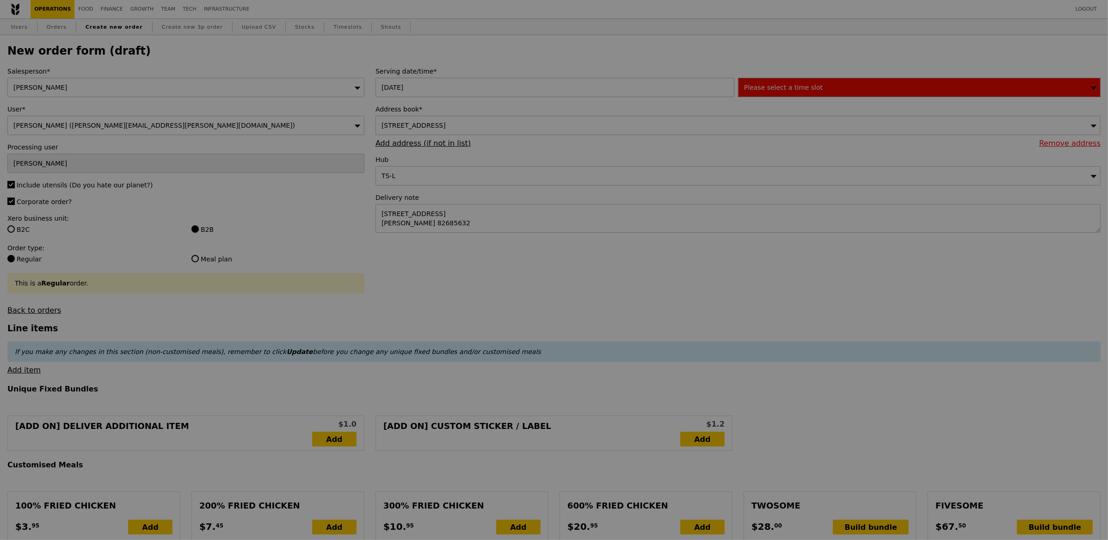
type input "Confirm"
type input "13.76"
type input "15.00"
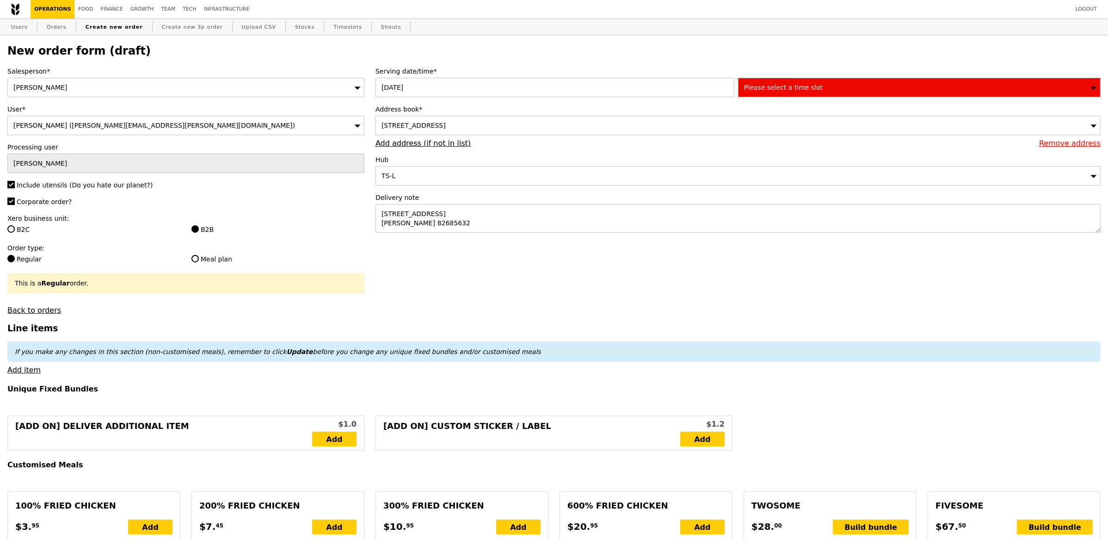
click at [773, 86] on span "Please select a time slot" at bounding box center [783, 87] width 79 height 7
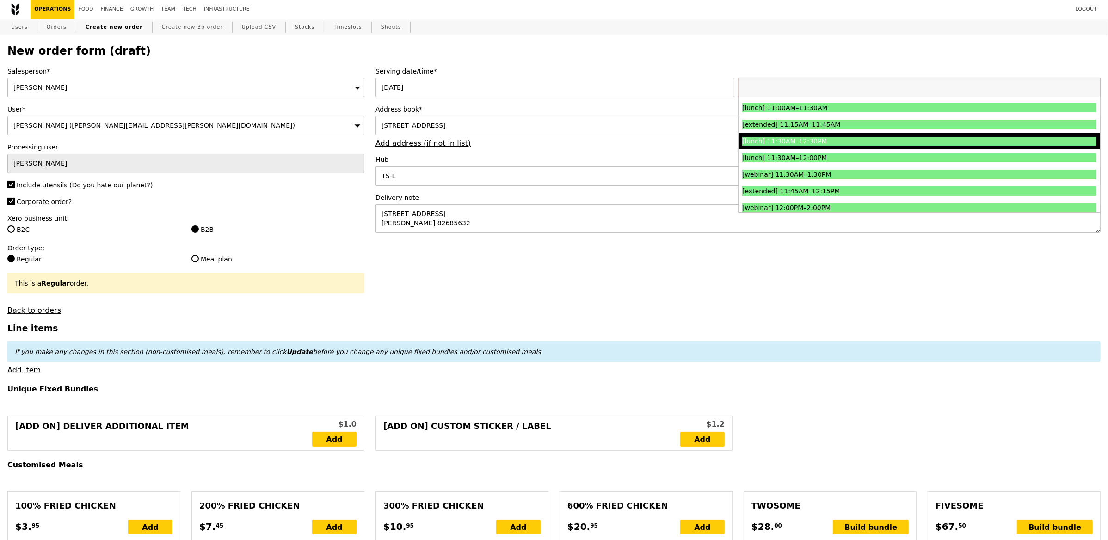
scroll to position [311, 0]
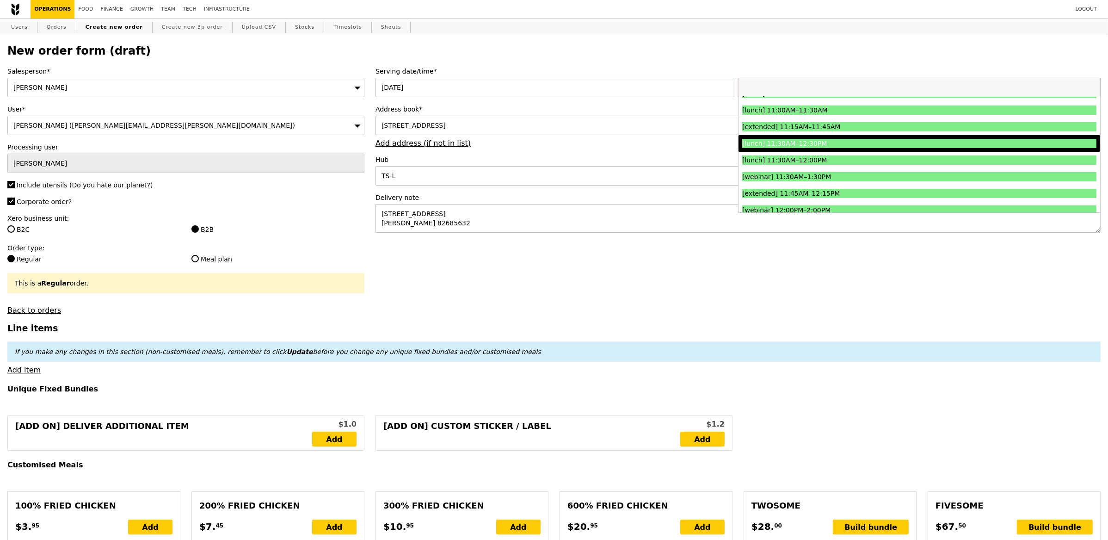
click at [850, 146] on div "[lunch] 11:30AM–12:30PM" at bounding box center [875, 143] width 266 height 9
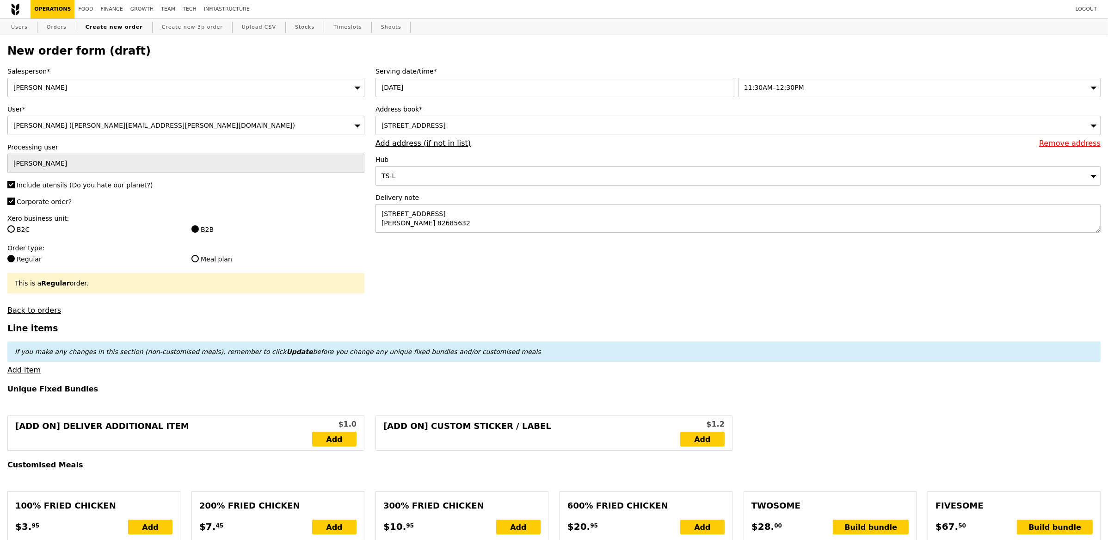
type input "Confirm"
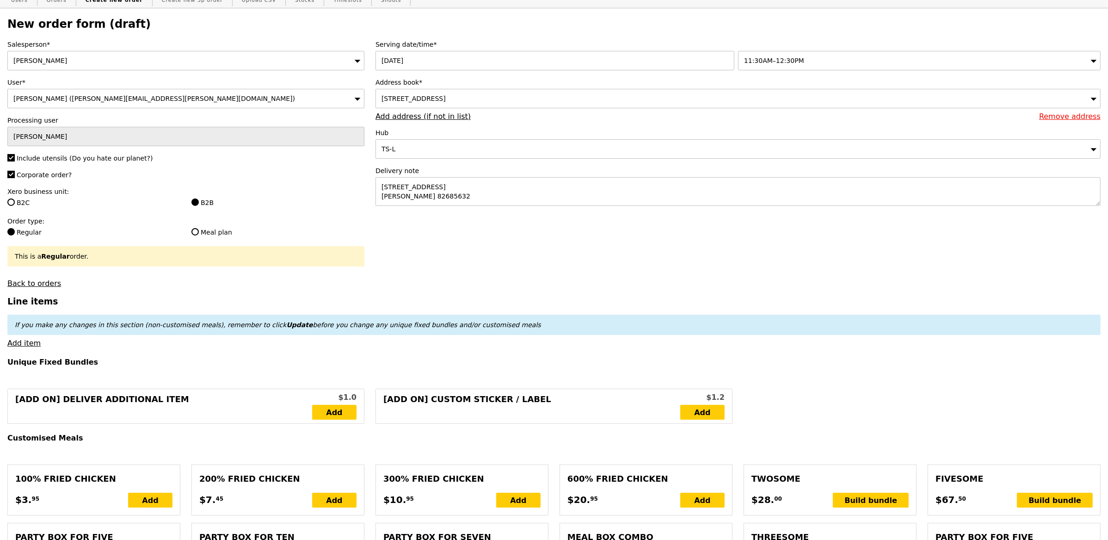
scroll to position [34, 0]
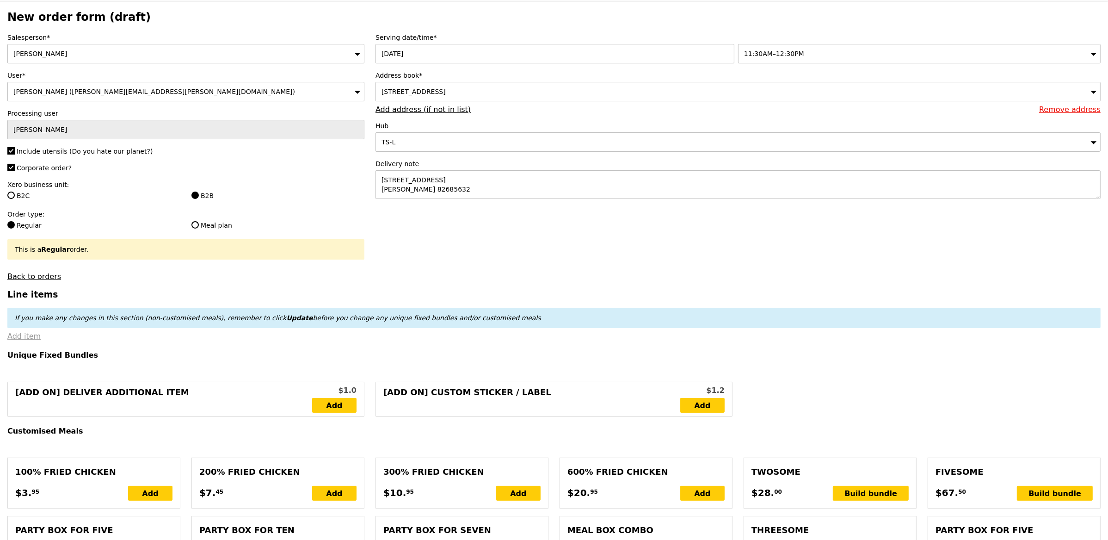
click at [34, 338] on link "Add item" at bounding box center [23, 336] width 33 height 9
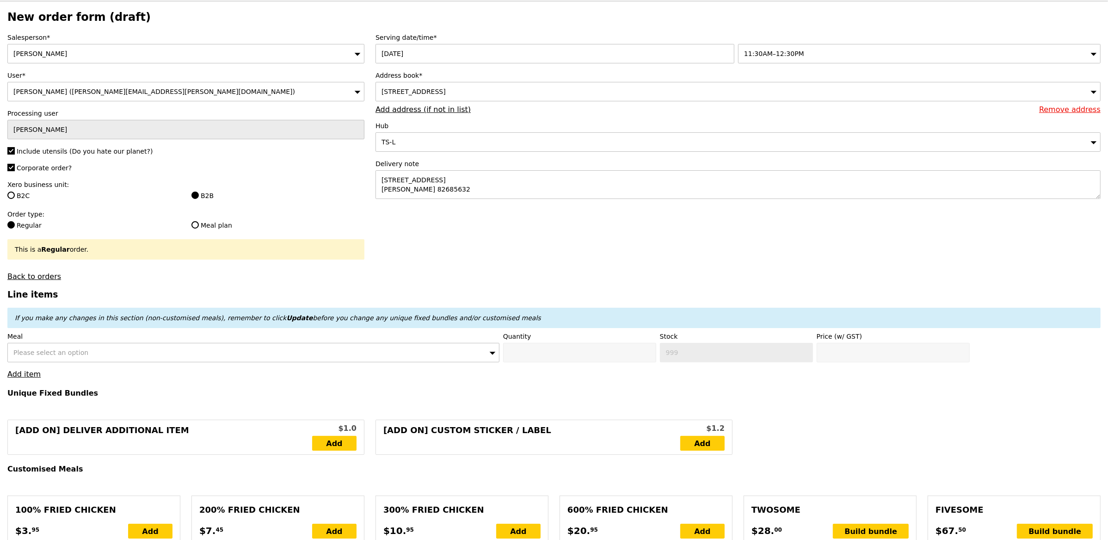
click at [99, 356] on div "Please select an option" at bounding box center [253, 352] width 492 height 19
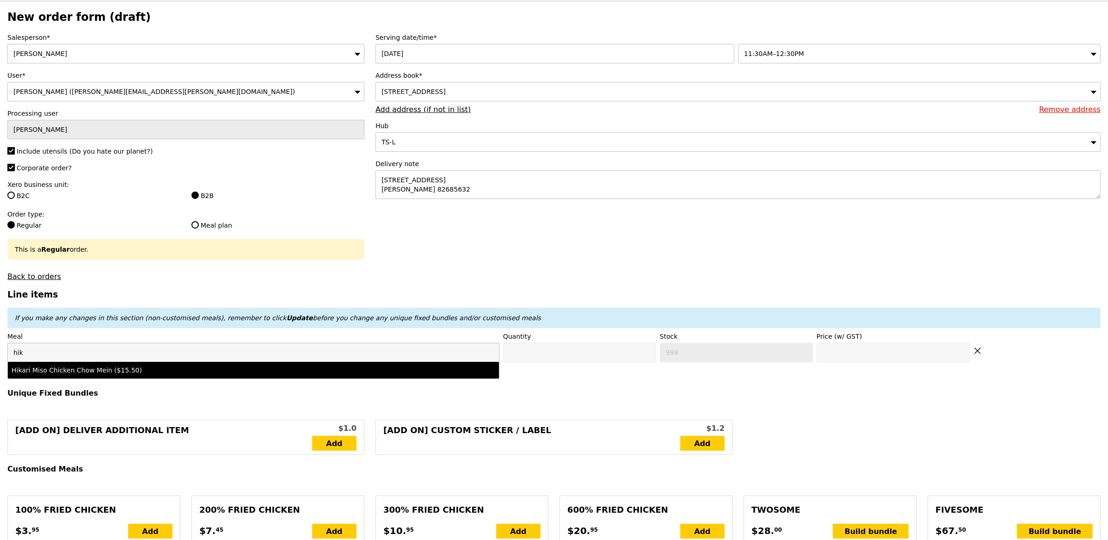
type input "hik"
click at [113, 371] on div "Hikari Miso Chicken Chow Mein ($15.50)" at bounding box center [193, 369] width 363 height 9
type input "Confirm anyway"
type input "0"
type input "15.5"
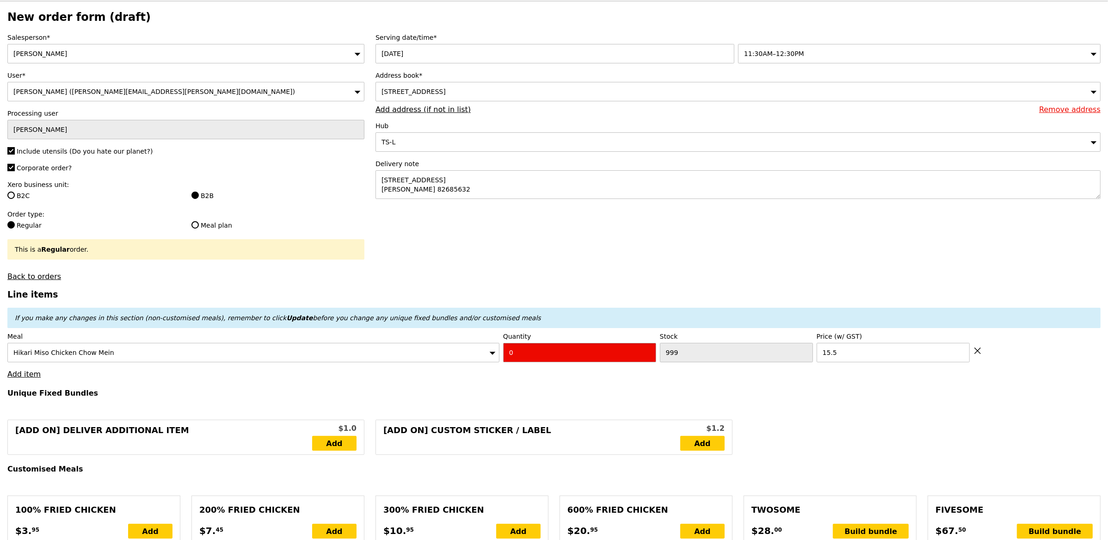
click at [516, 349] on input "0" at bounding box center [579, 352] width 153 height 19
type input "Confirm"
type input "5"
click at [31, 374] on link "Add item" at bounding box center [23, 374] width 33 height 9
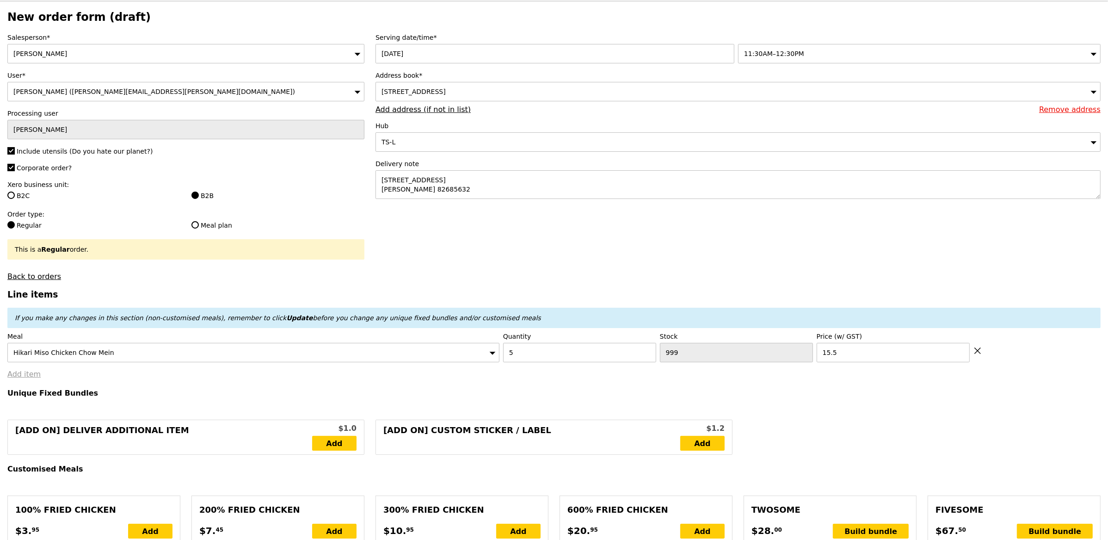
type input "Loading..."
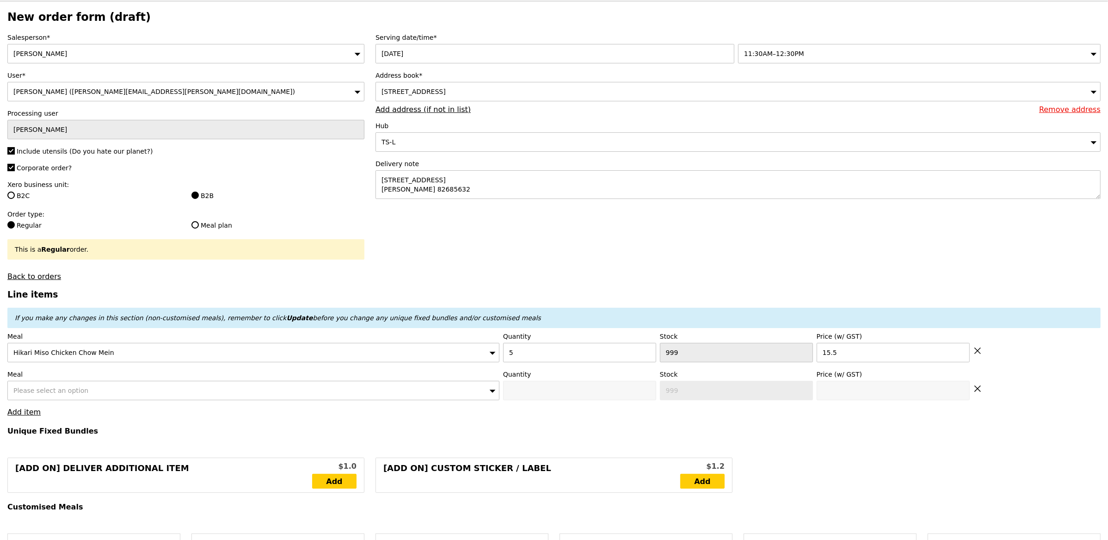
type input "77.50"
type input "6.93"
type input "7.55"
type input "85.05"
click at [78, 389] on span "Please select an option" at bounding box center [50, 390] width 75 height 7
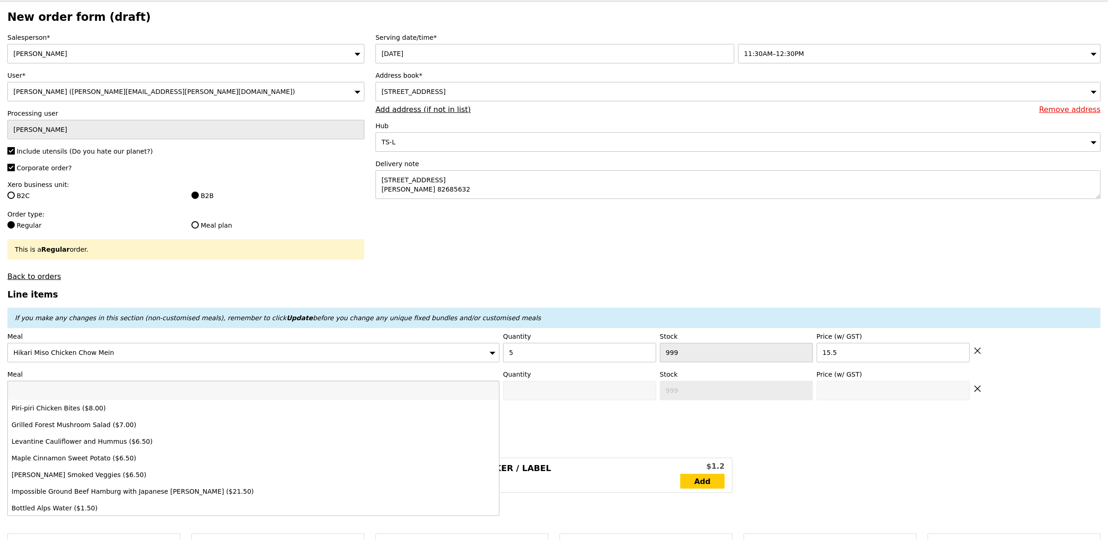
type input "Confirm"
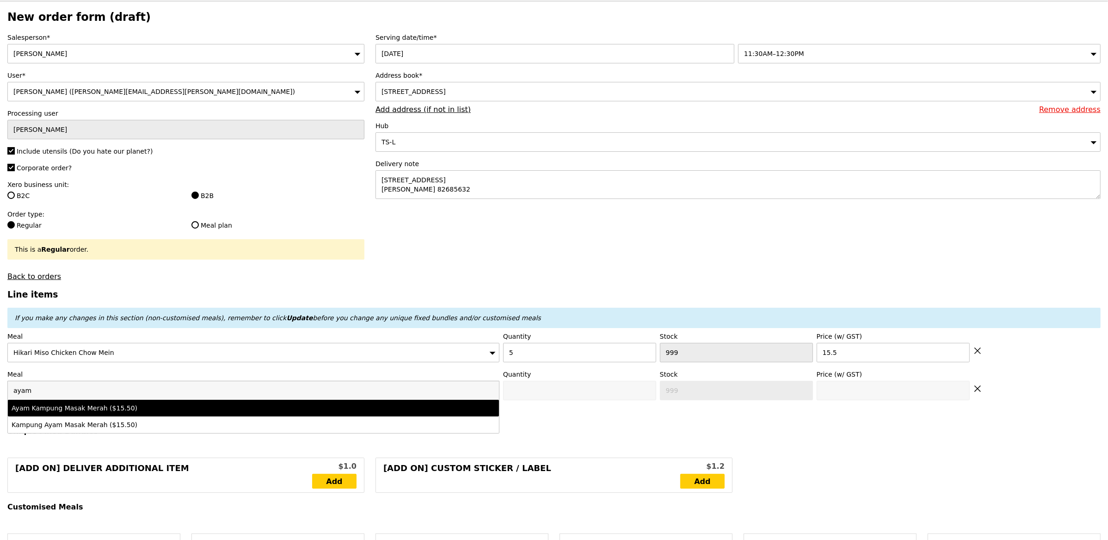
type input "ayam"
click at [96, 407] on div "Ayam Kampung Masak Merah ($15.50)" at bounding box center [193, 407] width 363 height 9
type input "Confirm anyway"
type input "0"
type input "477"
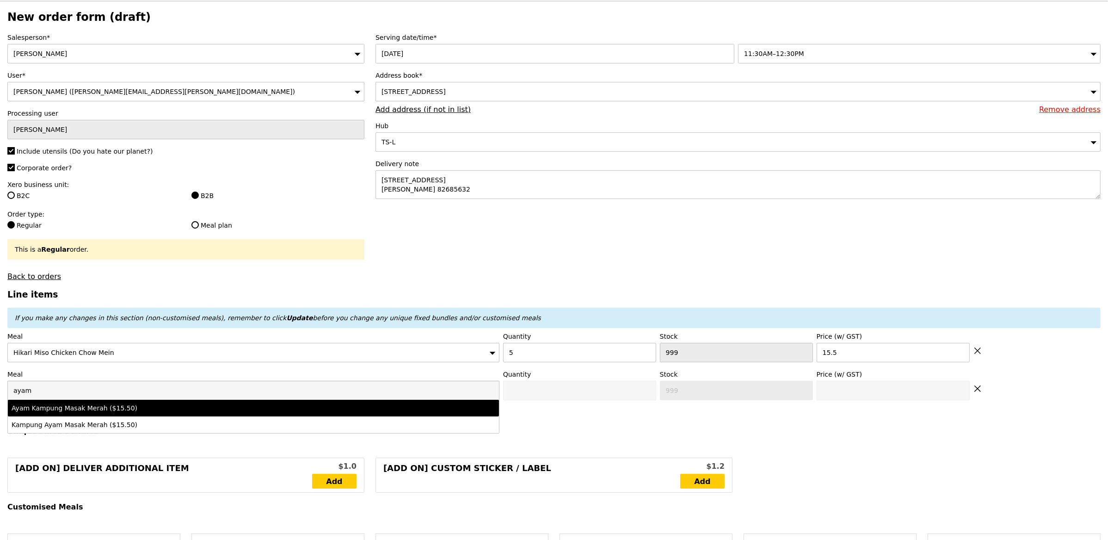
type input "15.5"
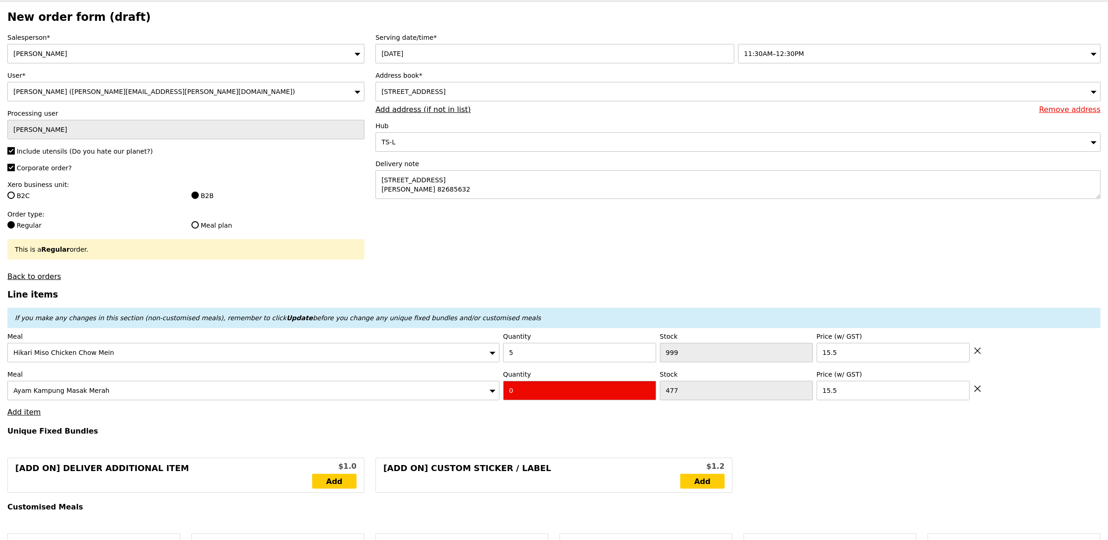
drag, startPoint x: 521, startPoint y: 391, endPoint x: 503, endPoint y: 403, distance: 21.0
click at [521, 391] on input "0" at bounding box center [579, 390] width 153 height 19
type input "Confirm"
type input "4"
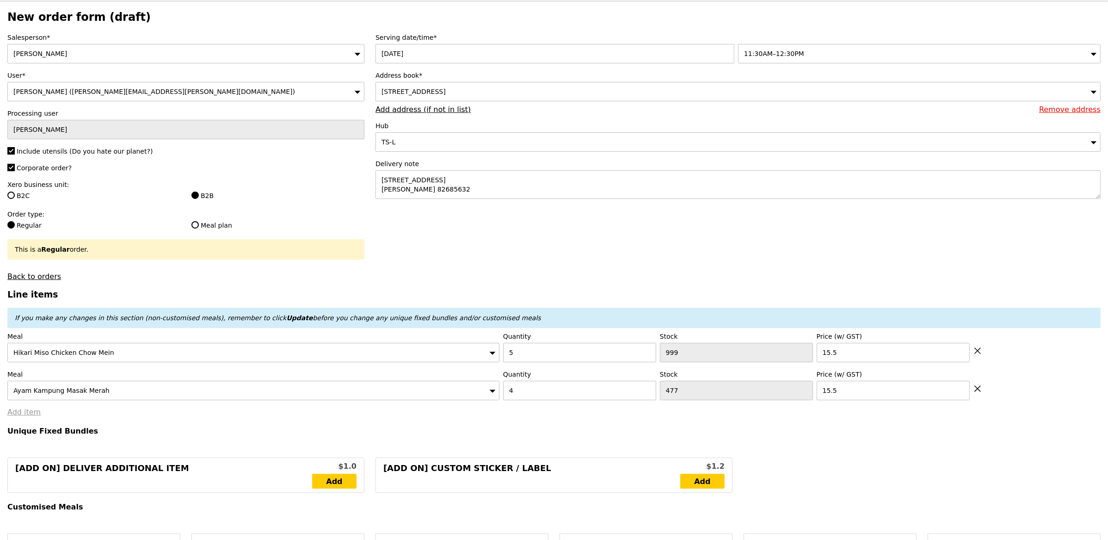
click at [22, 412] on link "Add item" at bounding box center [23, 412] width 33 height 9
type input "Loading..."
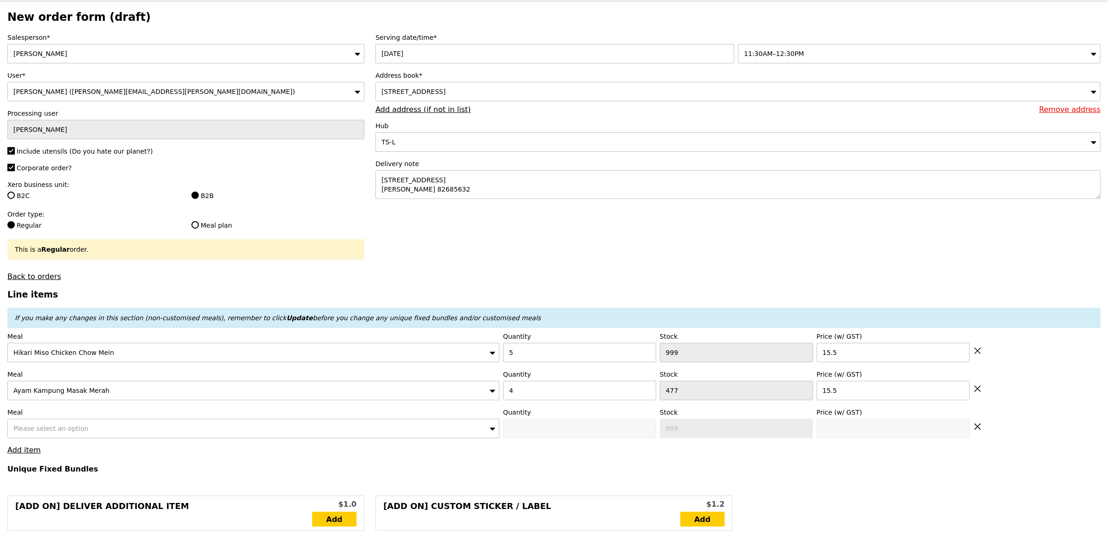
type input "139.50"
type input "3.62"
type input "3.95"
type input "143.45"
click at [60, 427] on span "Please select an option" at bounding box center [50, 428] width 75 height 7
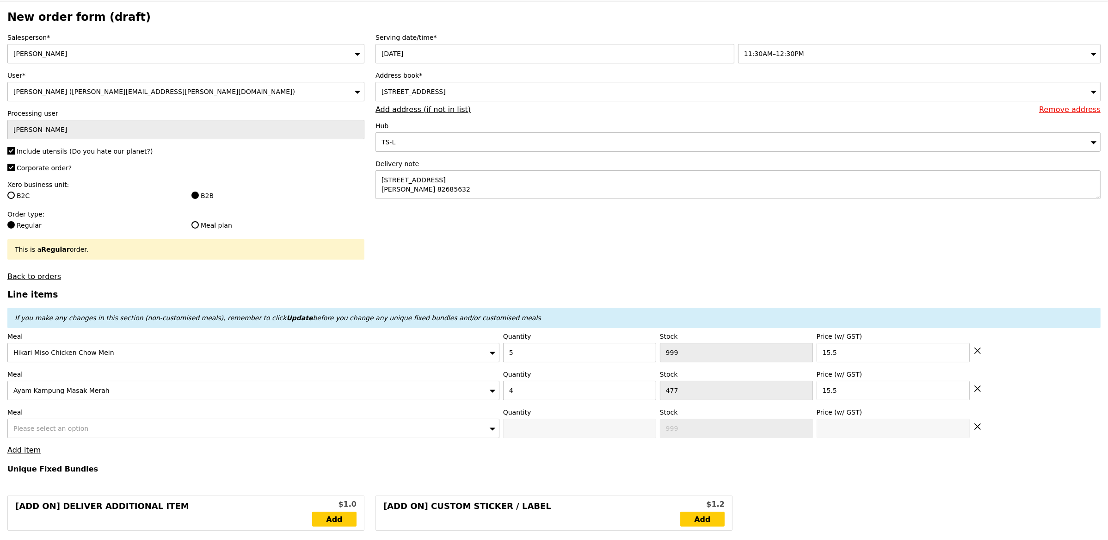
type input "Confirm"
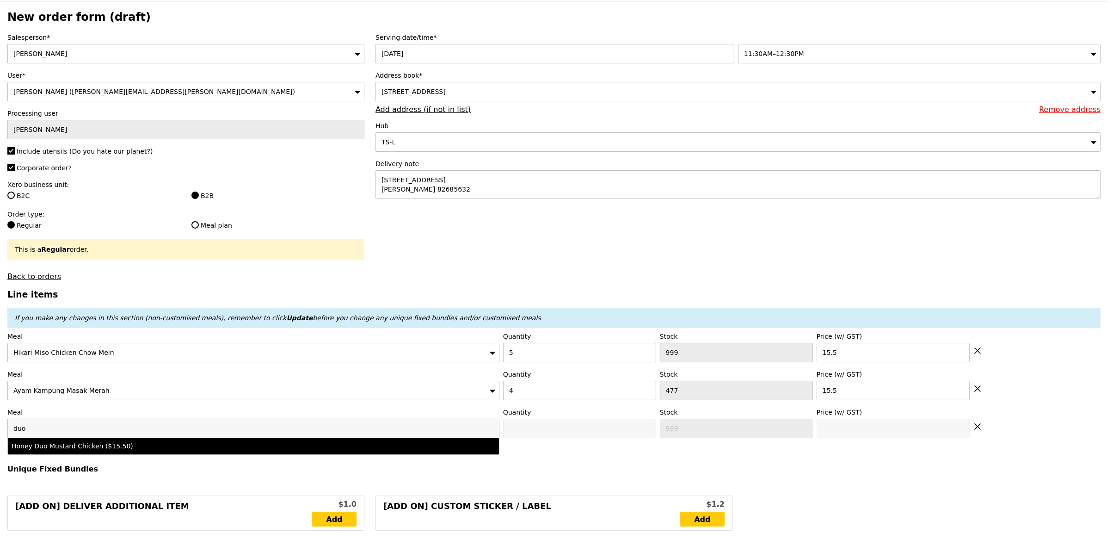
type input "duo"
click at [115, 449] on div "Honey Duo Mustard Chicken ($15.50)" at bounding box center [193, 445] width 363 height 9
type input "Confirm anyway"
type input "0"
type input "471"
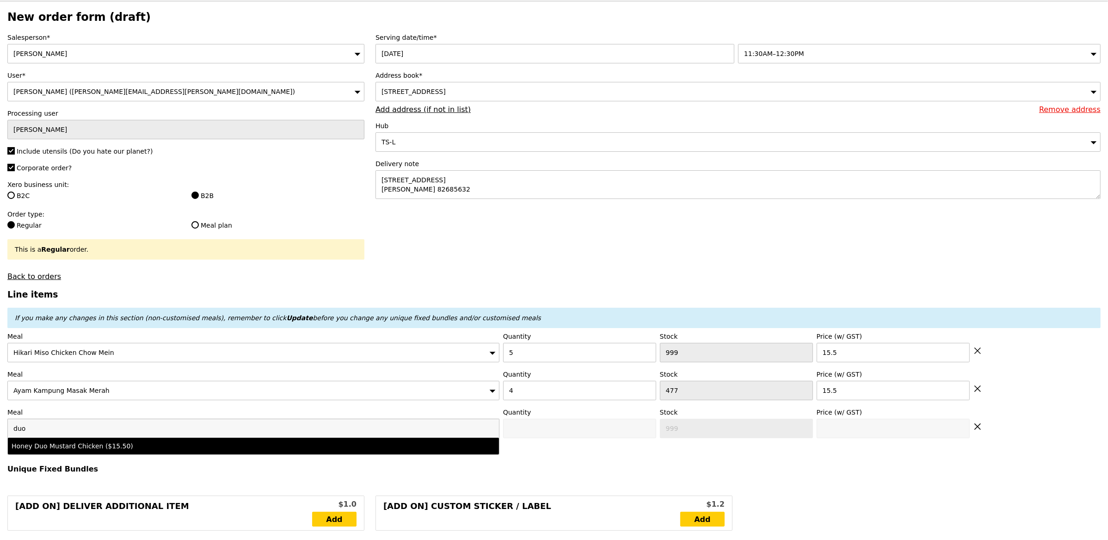
type input "15.5"
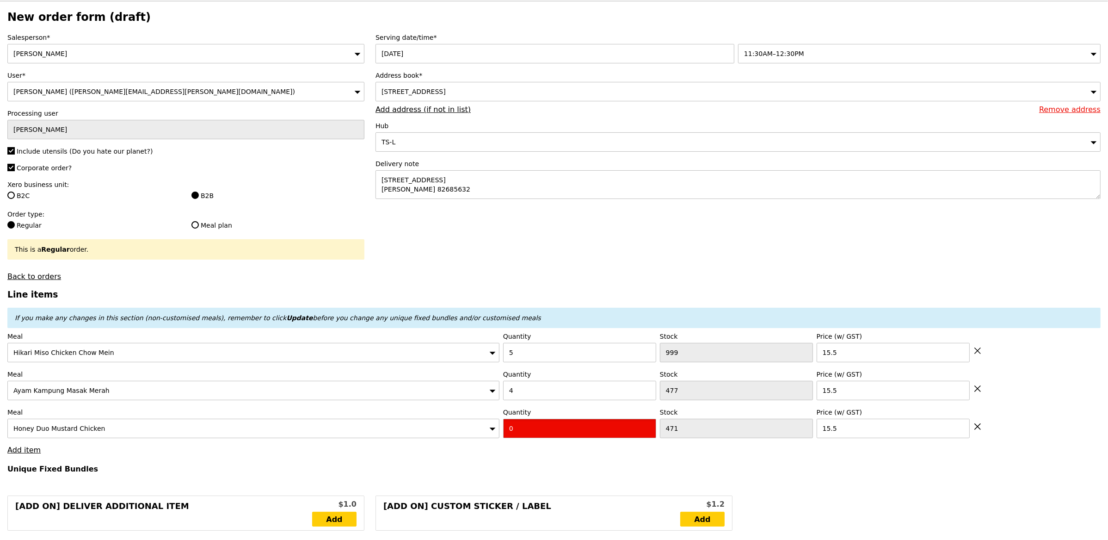
click at [574, 435] on input "0" at bounding box center [579, 428] width 153 height 19
type input "Confirm"
type input "4"
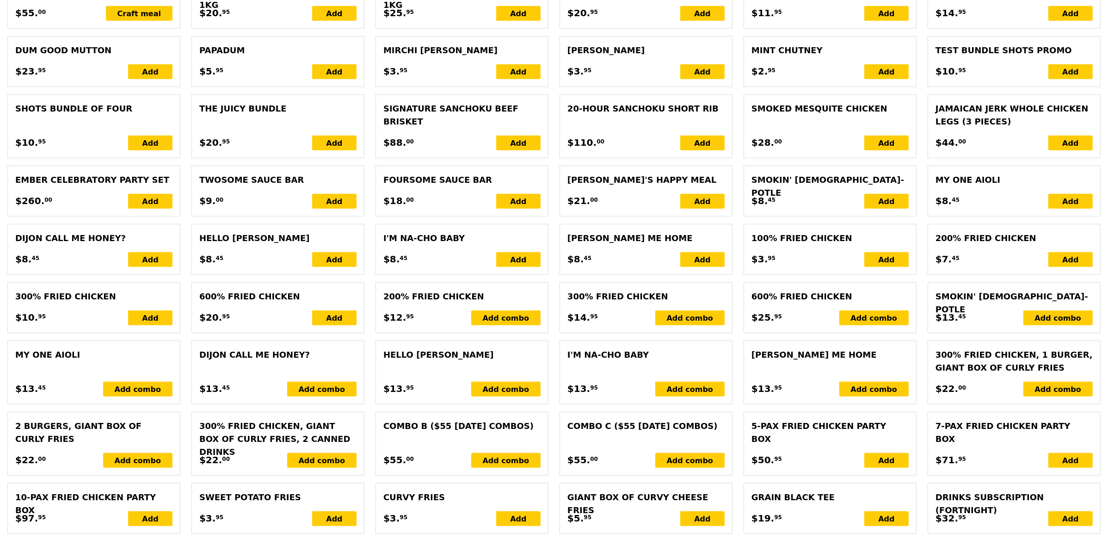
type input "Loading..."
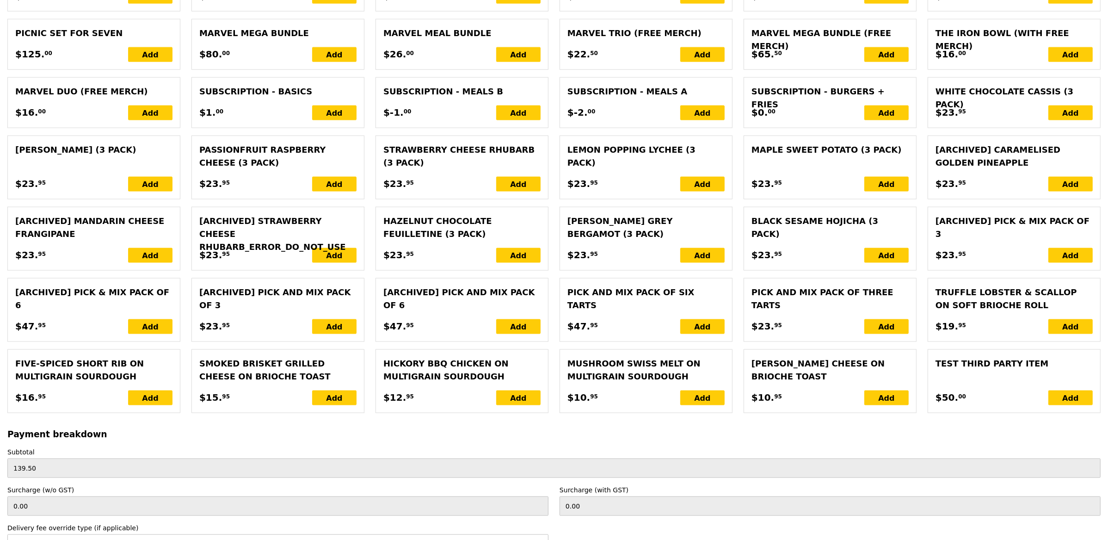
type input "201.50"
type input "205.45"
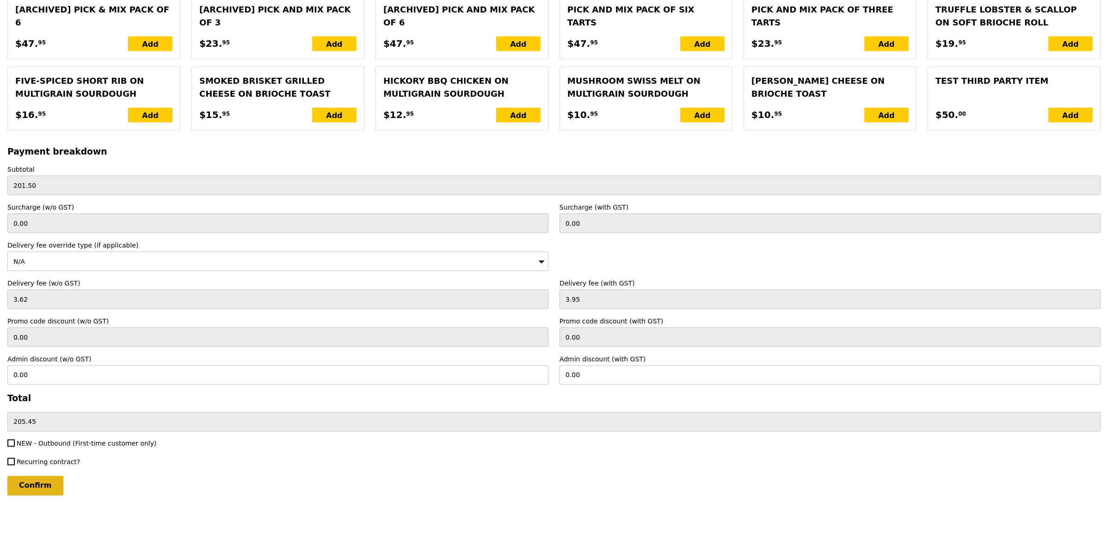
click at [39, 479] on input "Confirm" at bounding box center [35, 485] width 56 height 19
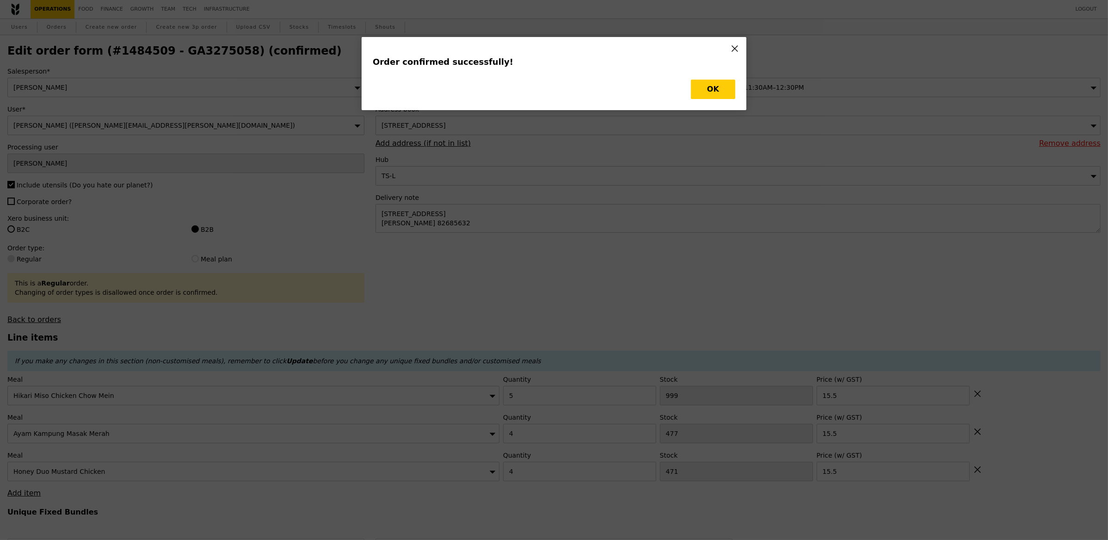
type input "Loading..."
checkbox input "false"
type input "4"
type input "471"
type input "15.50"
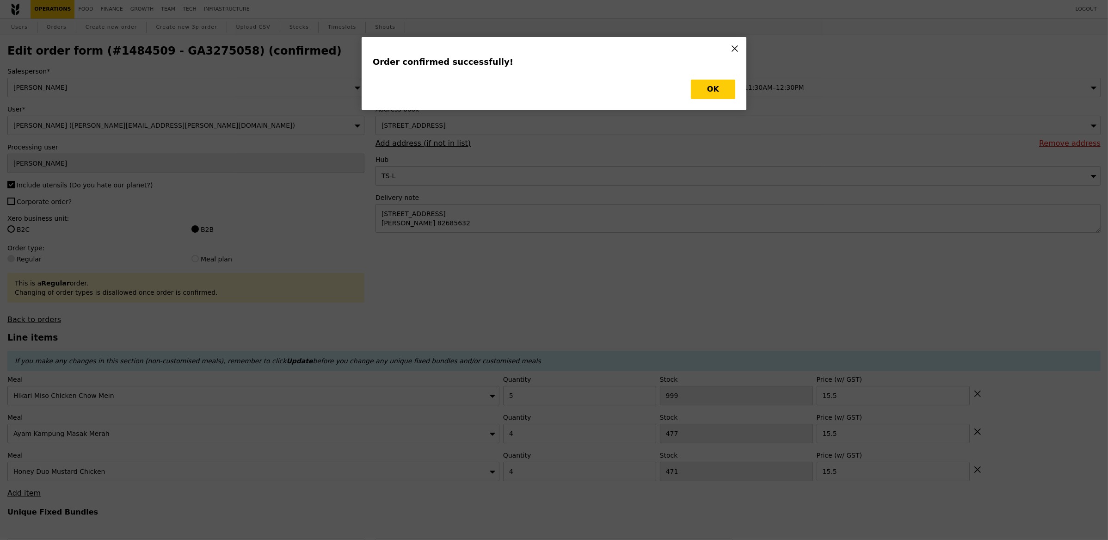
type input "15.50"
type input "5"
type input "1004"
type input "15.50"
type input "467"
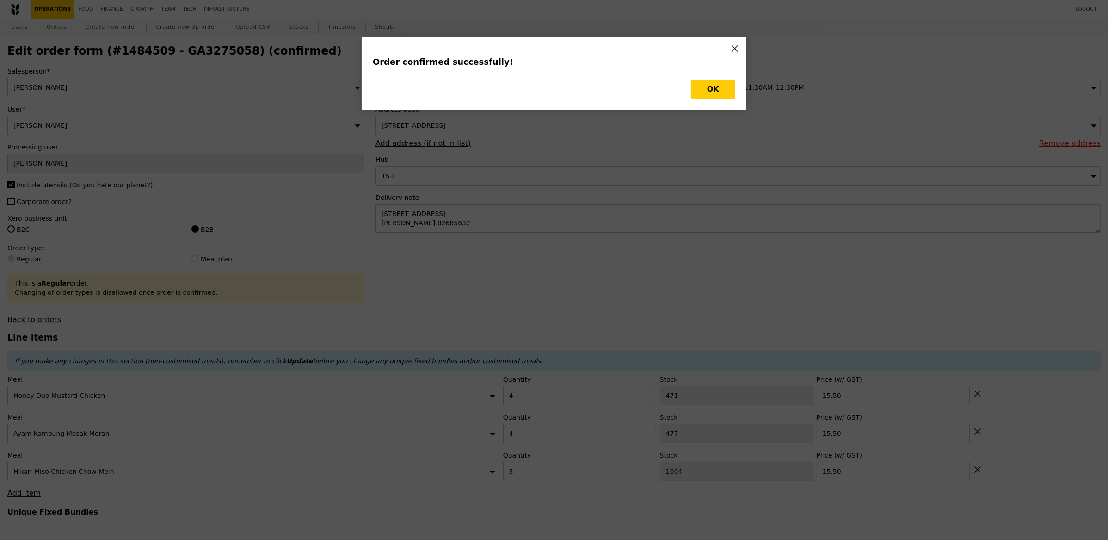
type input "473"
type input "Update"
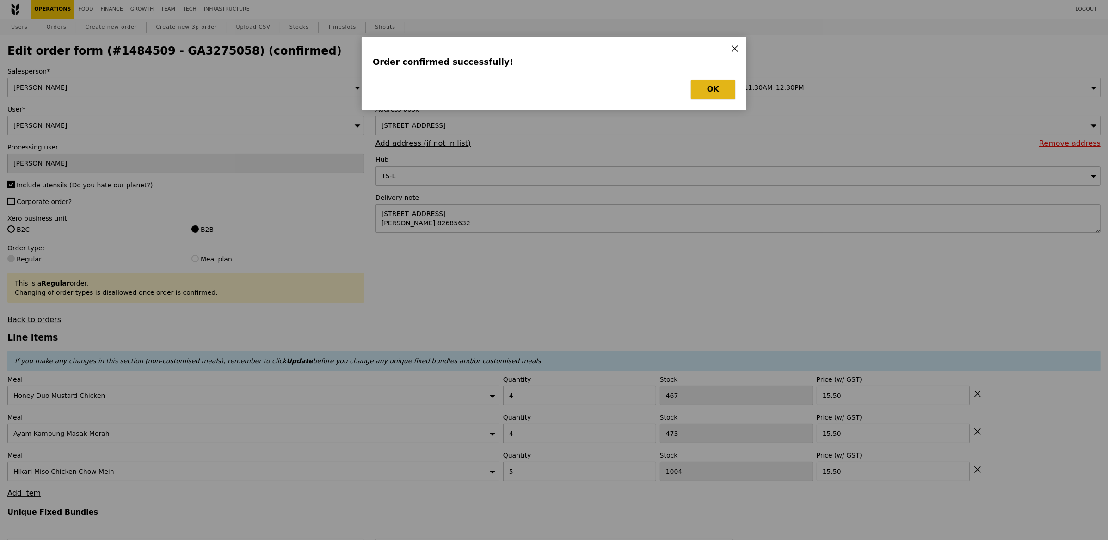
click at [697, 98] on button "OK" at bounding box center [713, 89] width 44 height 19
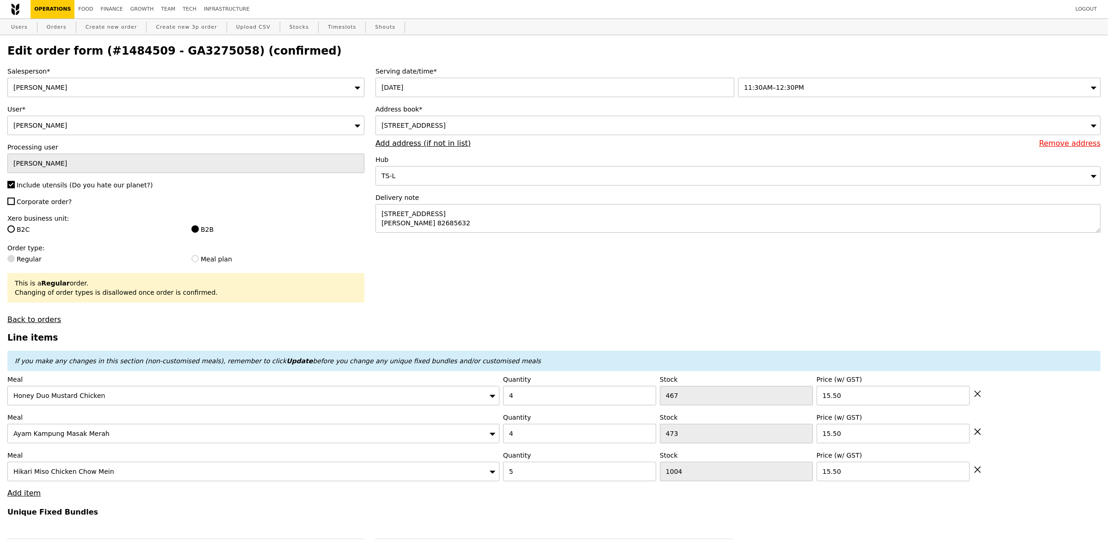
drag, startPoint x: 222, startPoint y: 50, endPoint x: 158, endPoint y: 50, distance: 63.8
click at [158, 50] on h2 "Edit order form (#1484509 - GA3275058) (confirmed)" at bounding box center [553, 50] width 1093 height 13
copy h2 "GA3275058"
click at [71, 27] on div "Users Orders Create new order Create new 3p order Upload CSV Stocks Timeslots S…" at bounding box center [553, 27] width 1093 height 17
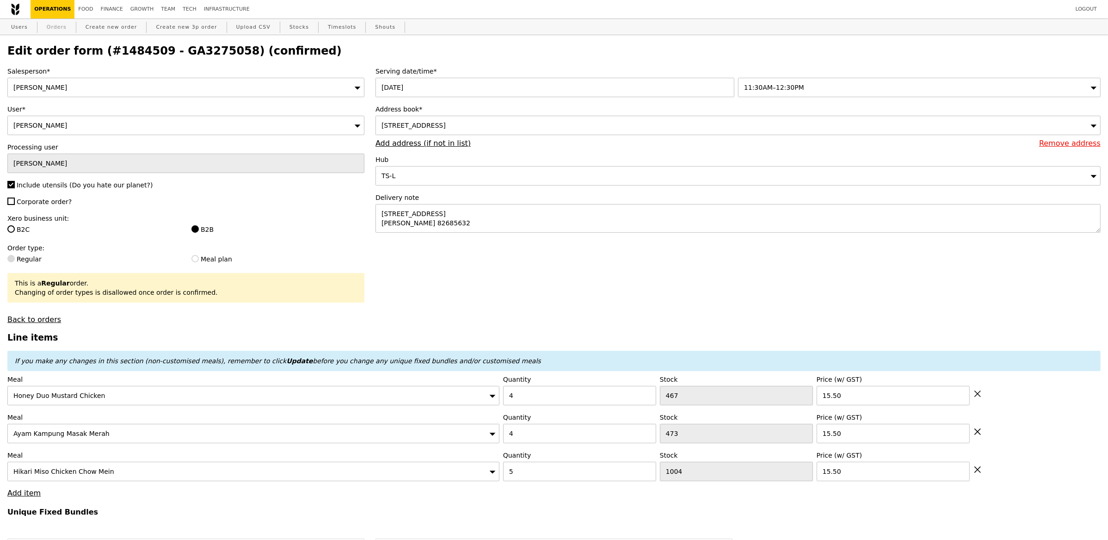
click at [49, 30] on link "Orders" at bounding box center [56, 27] width 27 height 17
select select "100"
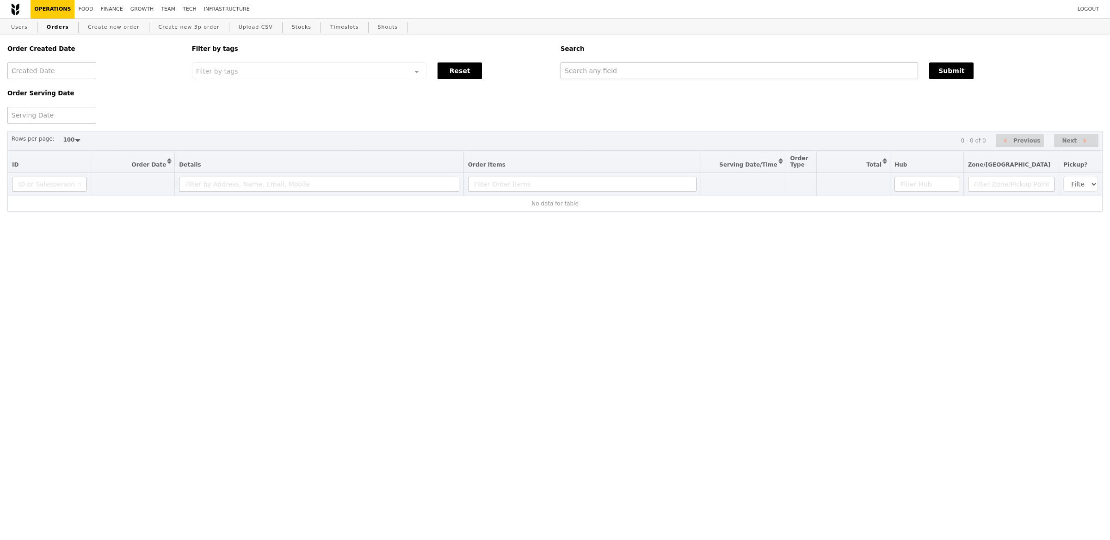
click at [636, 82] on div "Order Created Date Order Serving Date Filter by tags Filter by tags Meal_Plan W…" at bounding box center [555, 79] width 1106 height 88
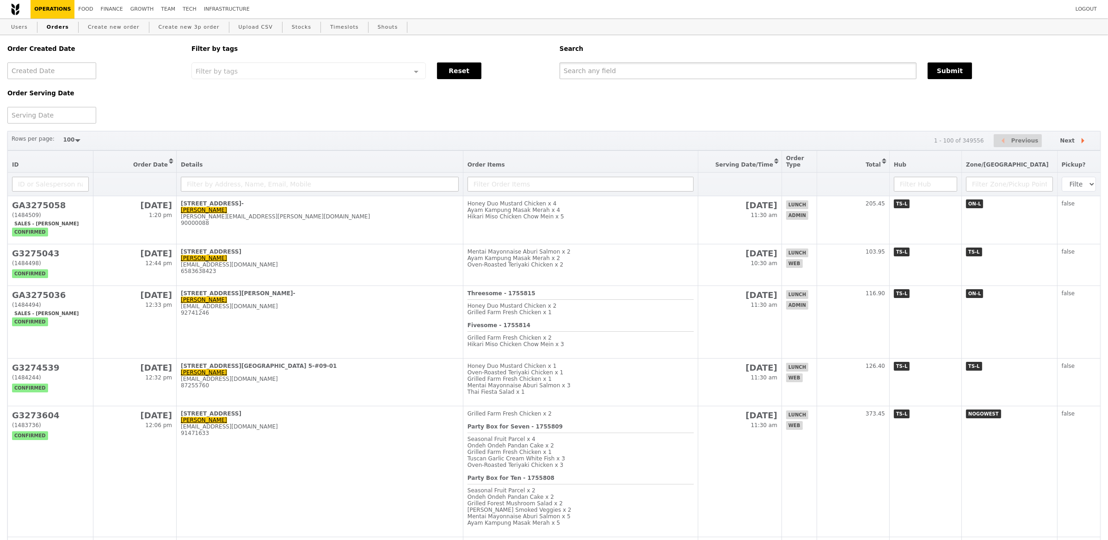
click at [649, 71] on input "text" at bounding box center [738, 70] width 357 height 17
paste input "GA3275058"
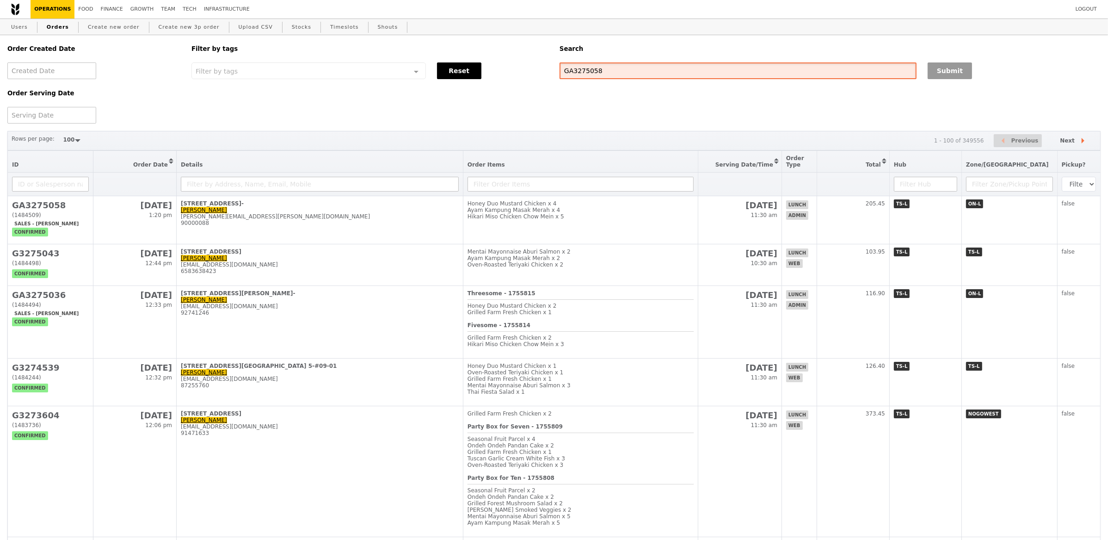
type input "GA3275058"
click at [945, 66] on button "Submit" at bounding box center [950, 70] width 44 height 17
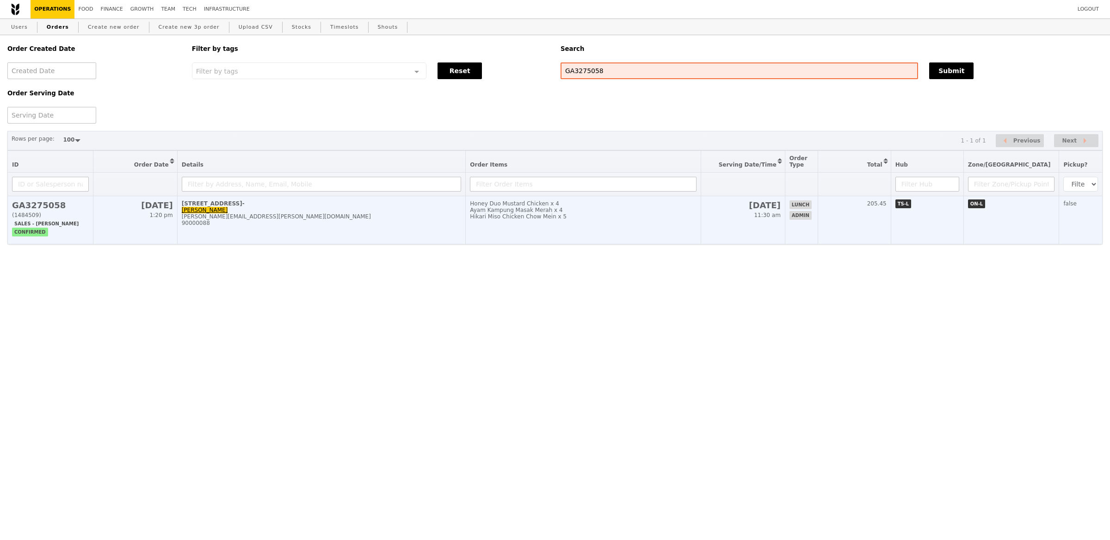
click at [426, 227] on td "9 N Buona Vista Dr, #19- Rachel rachel.lam@abbvie.com 90000088" at bounding box center [321, 220] width 289 height 48
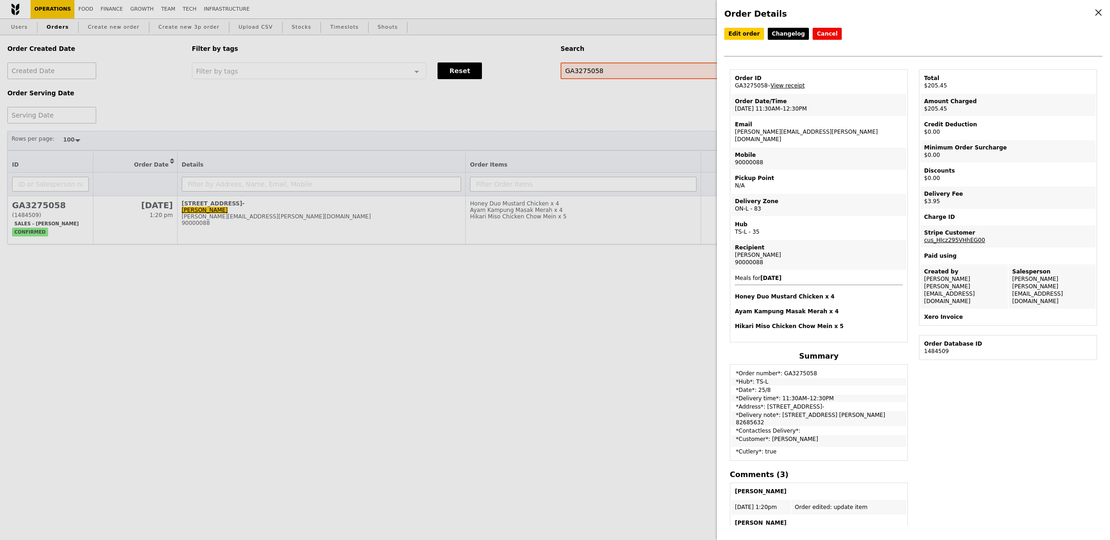
click at [104, 12] on div "Order Details Edit order Changelog Cancel Order ID GA3275058 – View receipt Ord…" at bounding box center [555, 270] width 1110 height 540
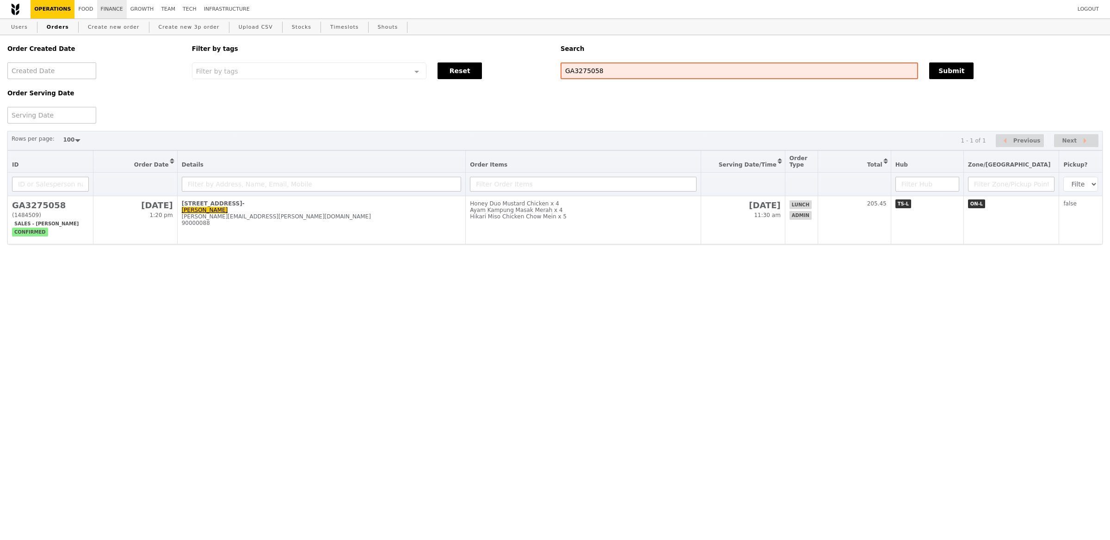
click at [117, 8] on link "Finance" at bounding box center [112, 9] width 30 height 19
click at [145, 8] on link "Growth" at bounding box center [142, 9] width 31 height 19
